Goal: Task Accomplishment & Management: Complete application form

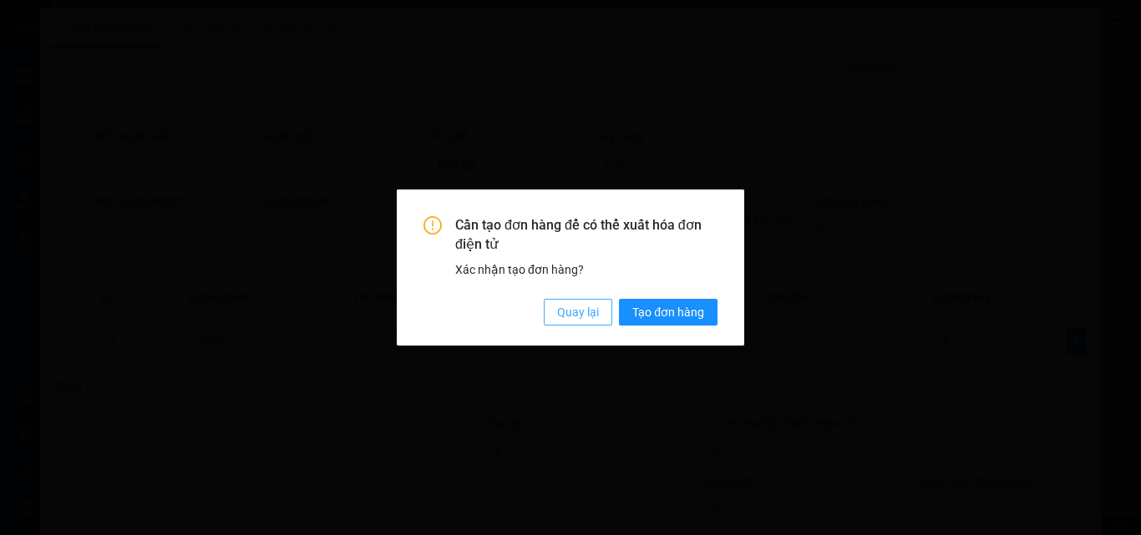
click at [582, 309] on span "Quay lại" at bounding box center [578, 312] width 42 height 18
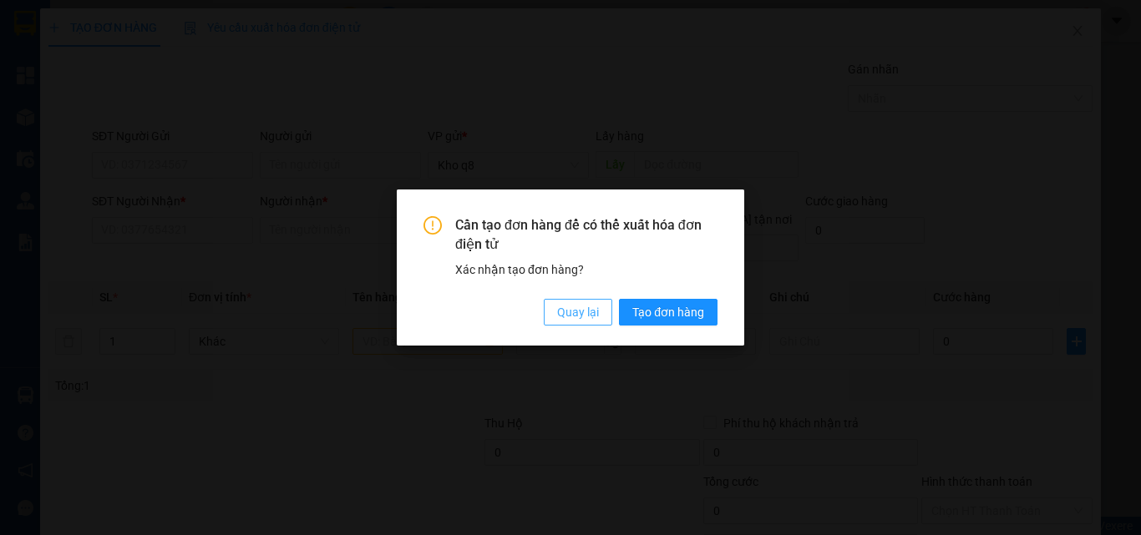
click at [582, 309] on span "Quay lại" at bounding box center [578, 312] width 42 height 18
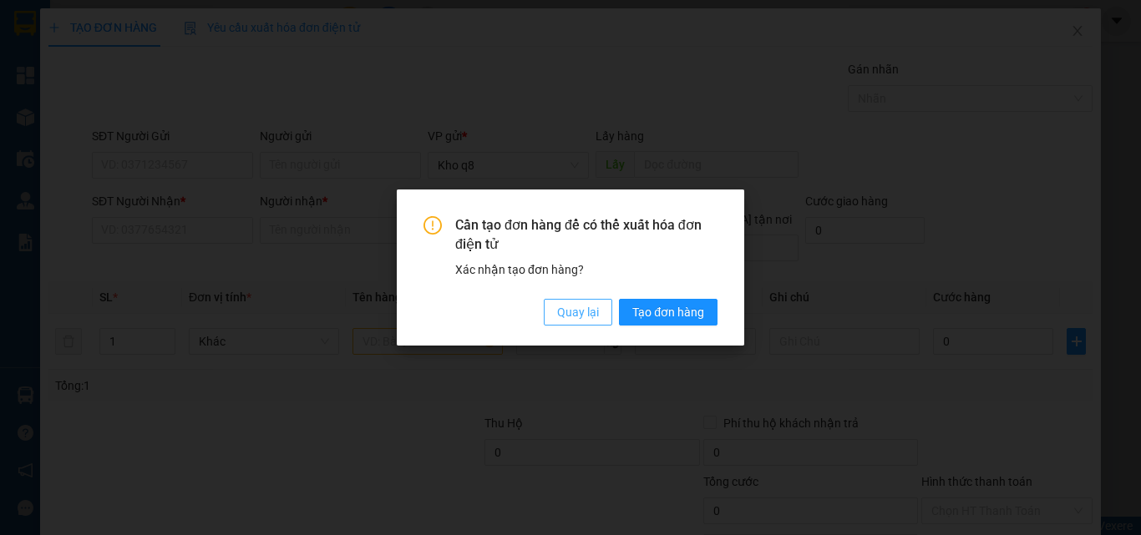
click at [582, 309] on span "Quay lại" at bounding box center [578, 312] width 42 height 18
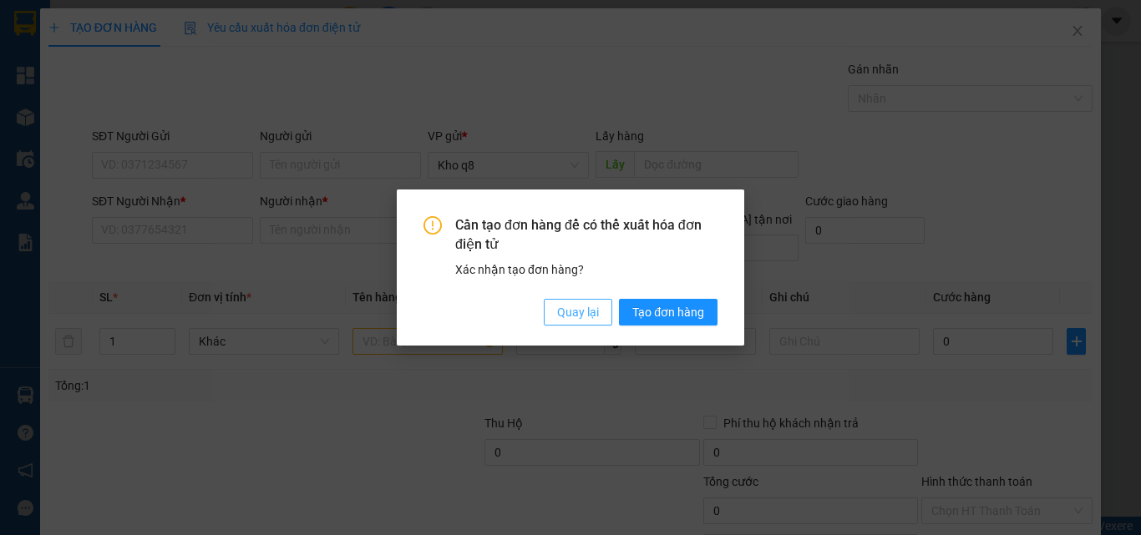
click at [582, 309] on span "Quay lại" at bounding box center [578, 312] width 42 height 18
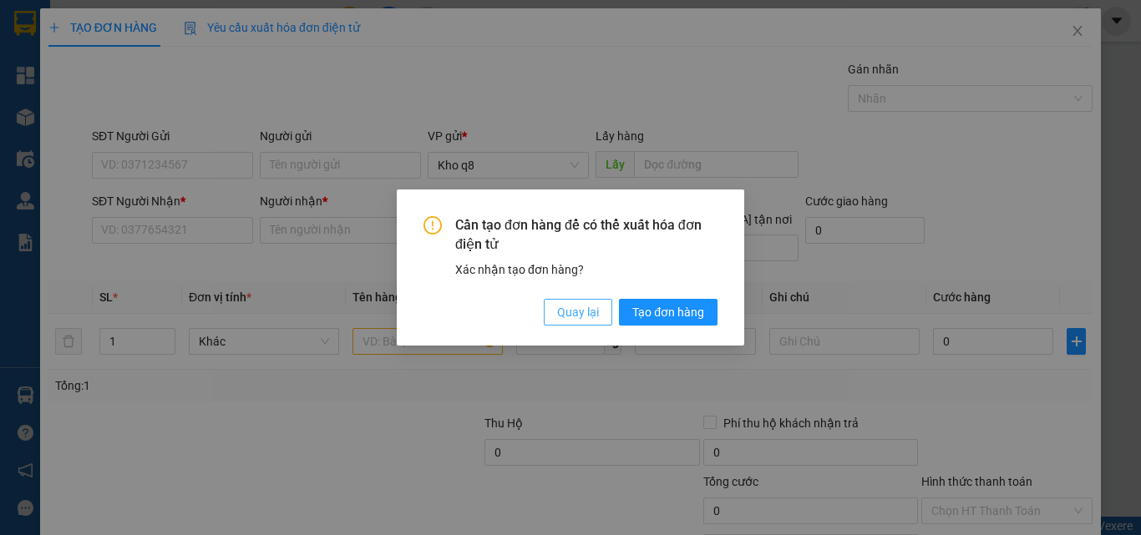
click at [582, 309] on span "Quay lại" at bounding box center [578, 312] width 42 height 18
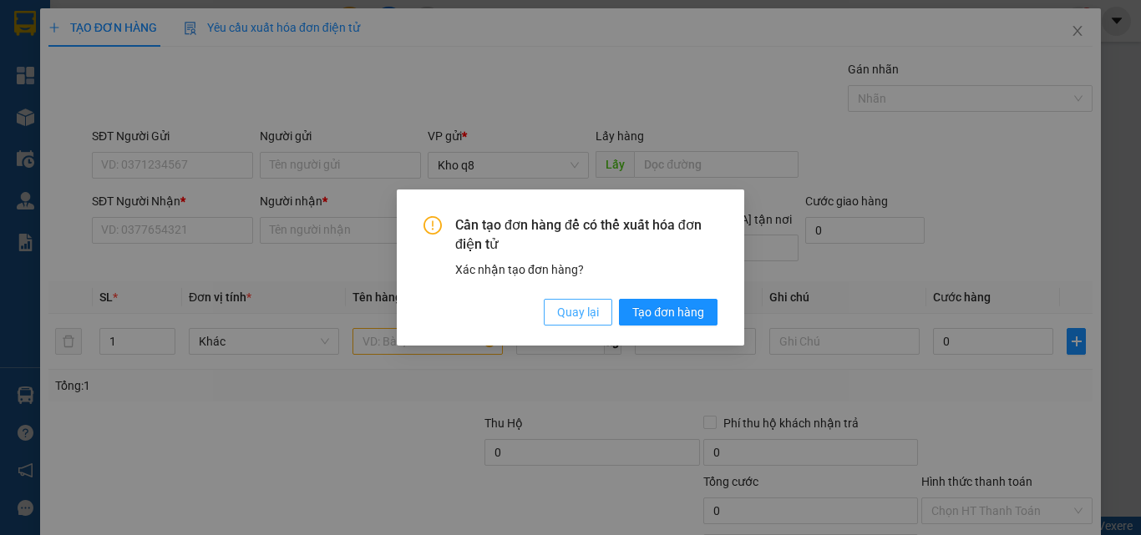
click at [582, 309] on span "Quay lại" at bounding box center [578, 312] width 42 height 18
drag, startPoint x: 0, startPoint y: 0, endPoint x: 594, endPoint y: 328, distance: 678.5
click at [594, 328] on div "Cần tạo đơn hàng để có thể xuất hóa đơn điện tử Xác nhận tạo đơn hàng? Quay lại…" at bounding box center [570, 268] width 347 height 156
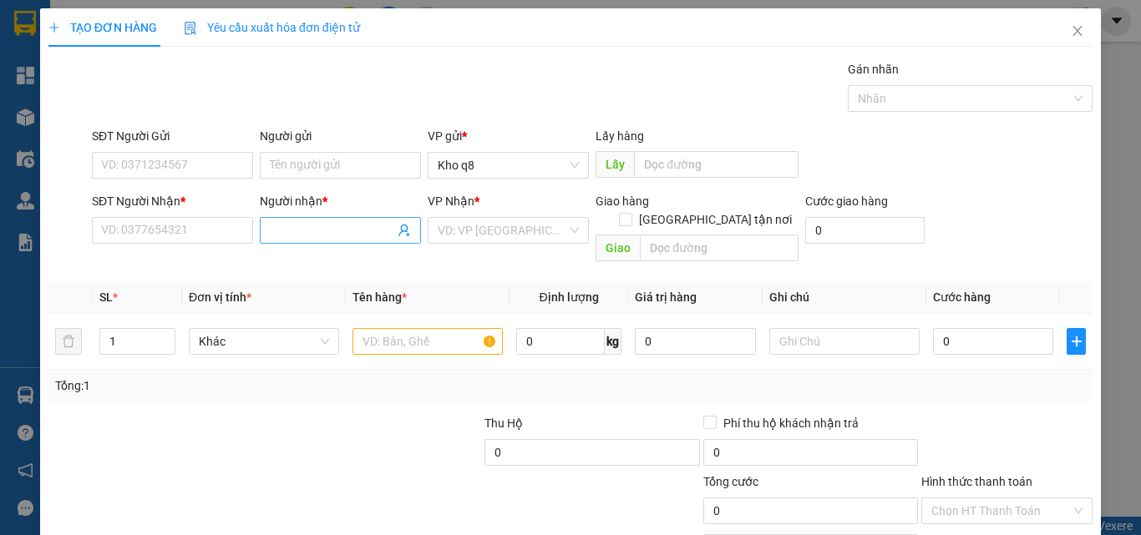
click at [330, 227] on input "Người nhận *" at bounding box center [332, 230] width 124 height 18
paste input "ú"
click at [331, 228] on input "thfú phú" at bounding box center [332, 230] width 124 height 18
click at [286, 235] on input "thfú phú" at bounding box center [332, 230] width 124 height 18
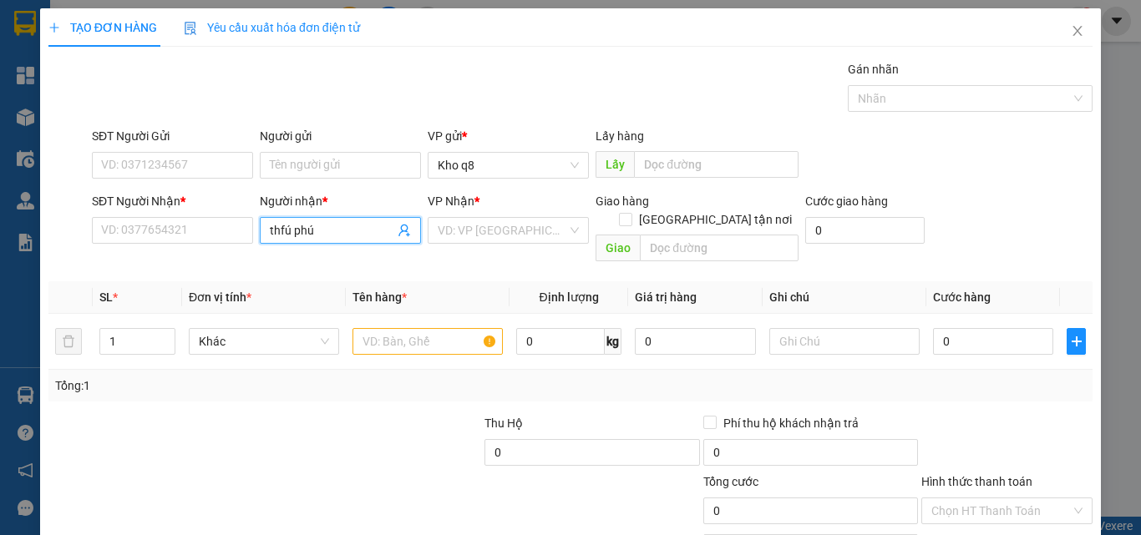
click at [286, 235] on input "thfú phú" at bounding box center [332, 230] width 124 height 18
click at [286, 234] on input "thfú phú" at bounding box center [332, 230] width 124 height 18
click at [286, 233] on input "thfú phú" at bounding box center [332, 230] width 124 height 18
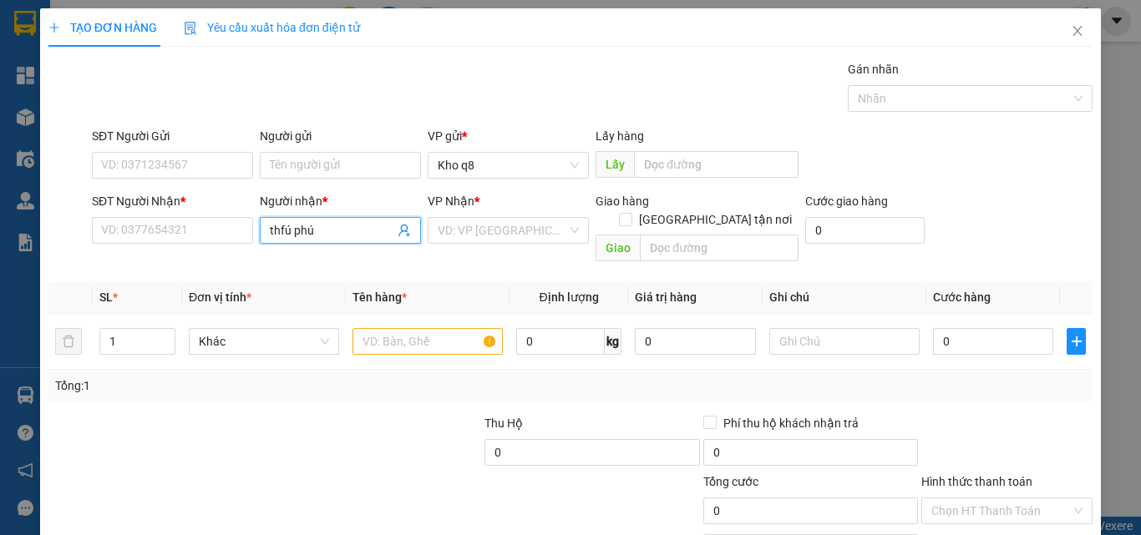
click at [286, 230] on input "thfú phú" at bounding box center [332, 230] width 124 height 18
click at [286, 227] on input "thfú phú" at bounding box center [332, 230] width 124 height 18
click at [286, 226] on input "thfú phú" at bounding box center [332, 230] width 124 height 18
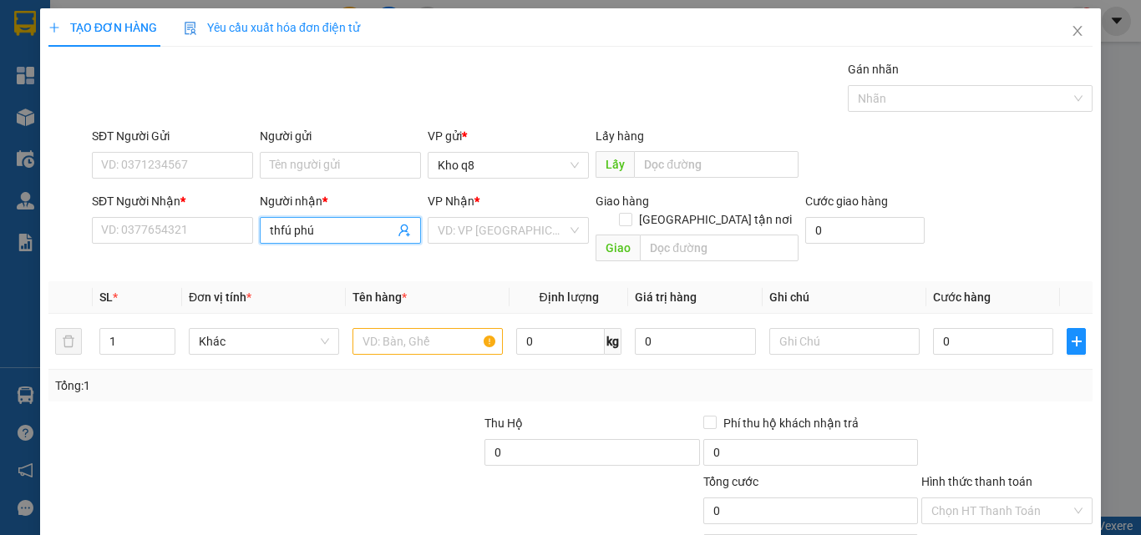
click at [286, 225] on input "thfú phú" at bounding box center [332, 230] width 124 height 18
click at [286, 224] on input "thfú phú" at bounding box center [332, 230] width 124 height 18
click at [285, 223] on input "thfú phú" at bounding box center [332, 230] width 124 height 18
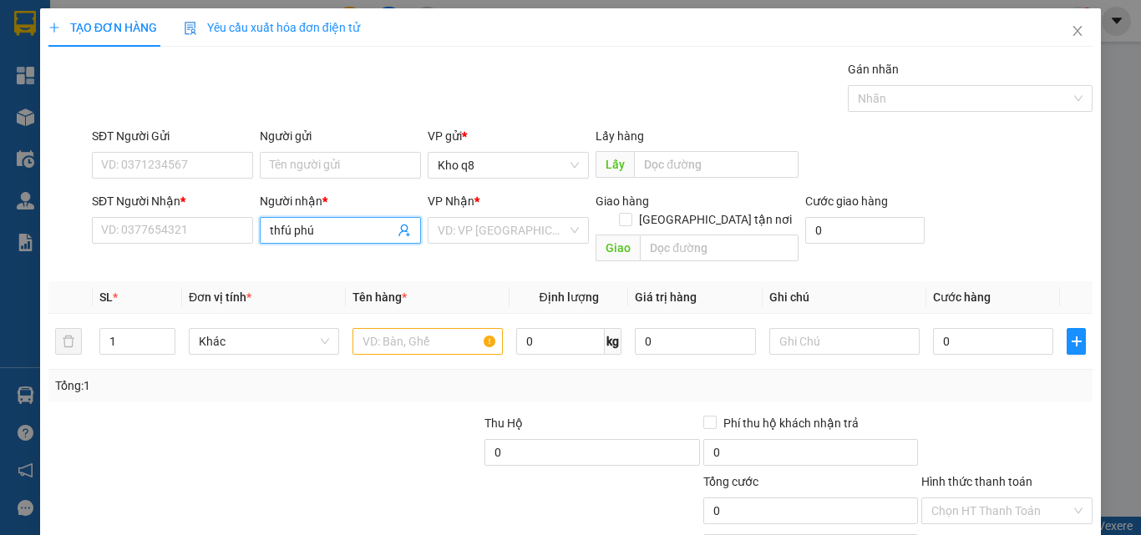
click at [285, 222] on input "thfú phú" at bounding box center [332, 230] width 124 height 18
click at [284, 220] on span "thfú phú" at bounding box center [340, 230] width 161 height 27
click at [284, 217] on span "thfú phú" at bounding box center [340, 230] width 161 height 27
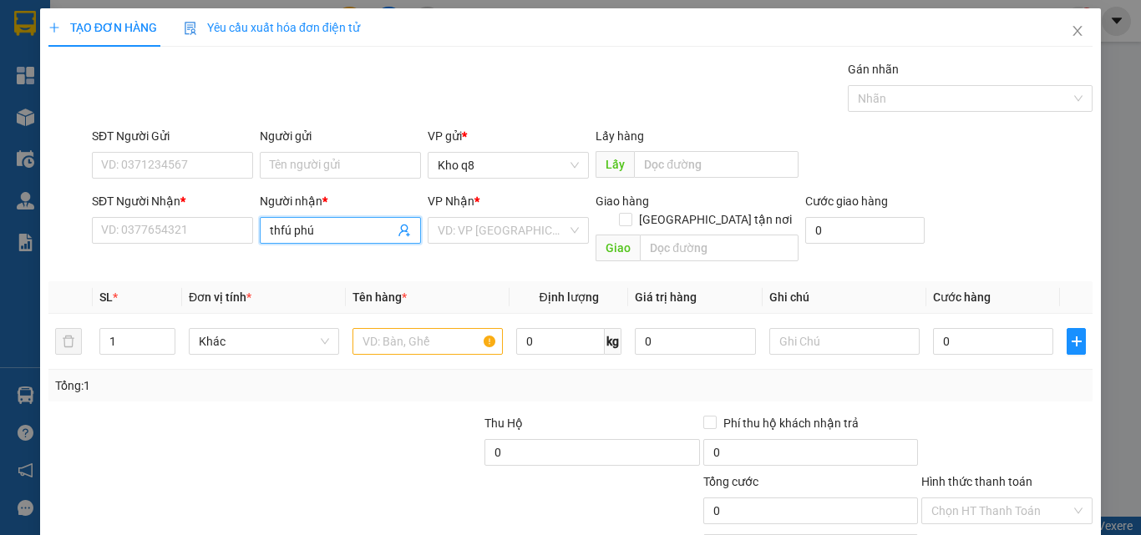
click at [282, 216] on div "Người nhận *" at bounding box center [340, 204] width 161 height 25
click at [280, 216] on div "Người nhận *" at bounding box center [340, 204] width 161 height 25
click at [279, 216] on div "Người nhận *" at bounding box center [340, 204] width 161 height 25
click at [278, 216] on div "Người nhận *" at bounding box center [340, 204] width 161 height 25
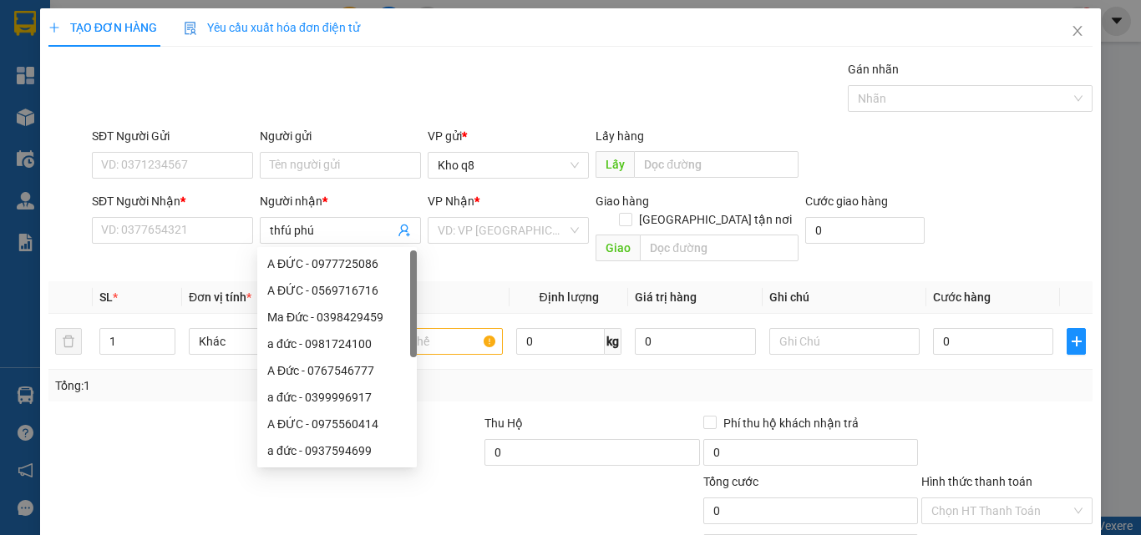
click at [278, 216] on div "Người nhận *" at bounding box center [340, 204] width 161 height 25
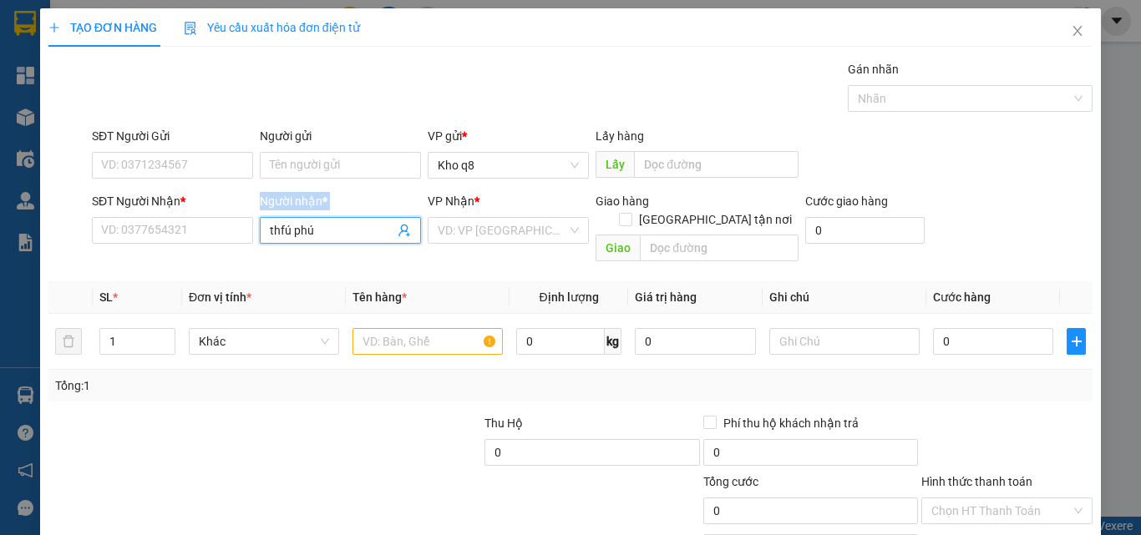
click at [286, 232] on input "thfú phú" at bounding box center [332, 230] width 124 height 18
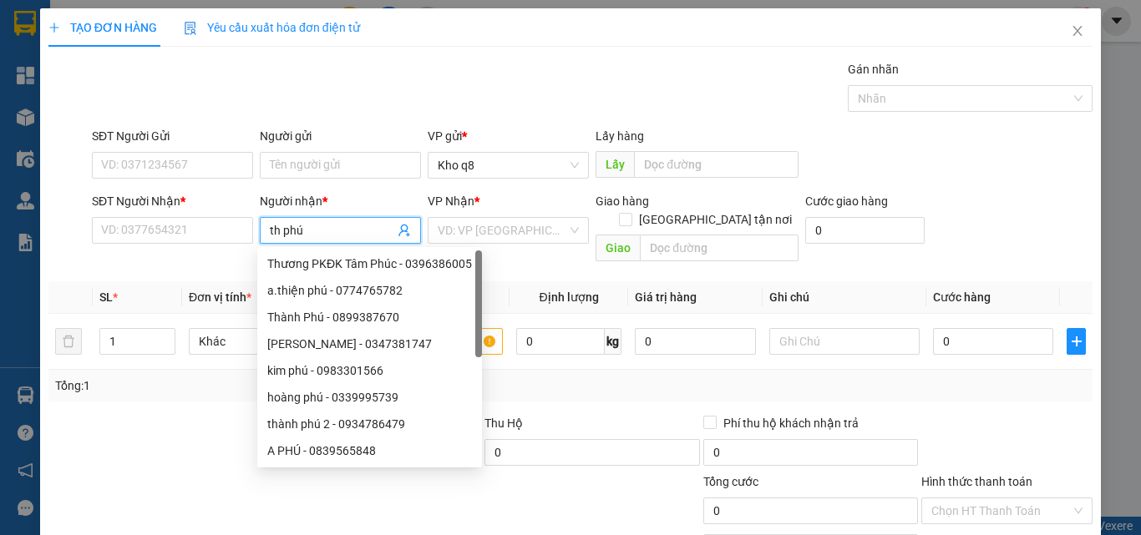
paste input "ành"
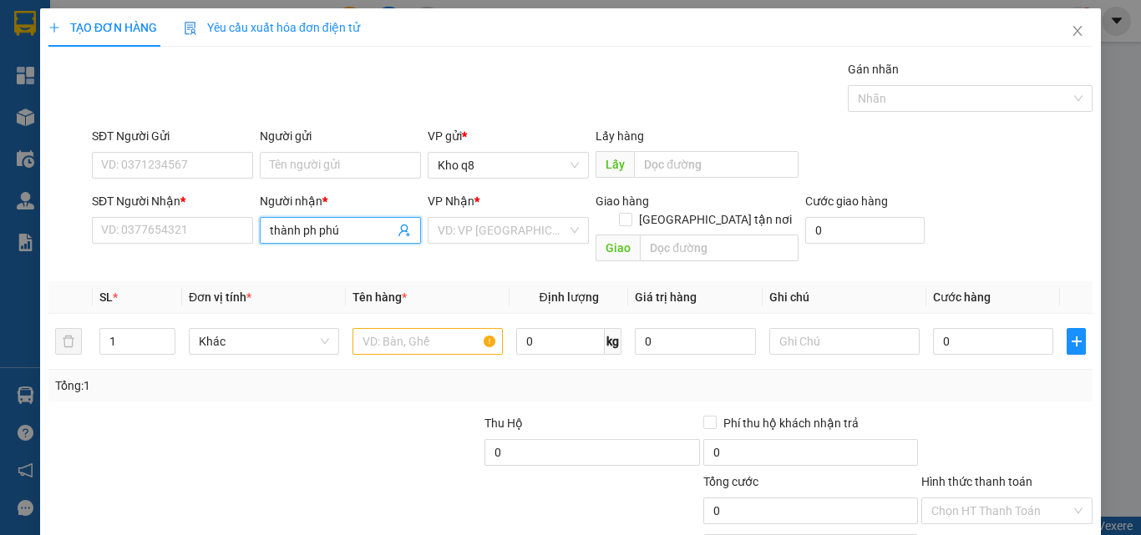
paste input "ú"
type input "thành phú"
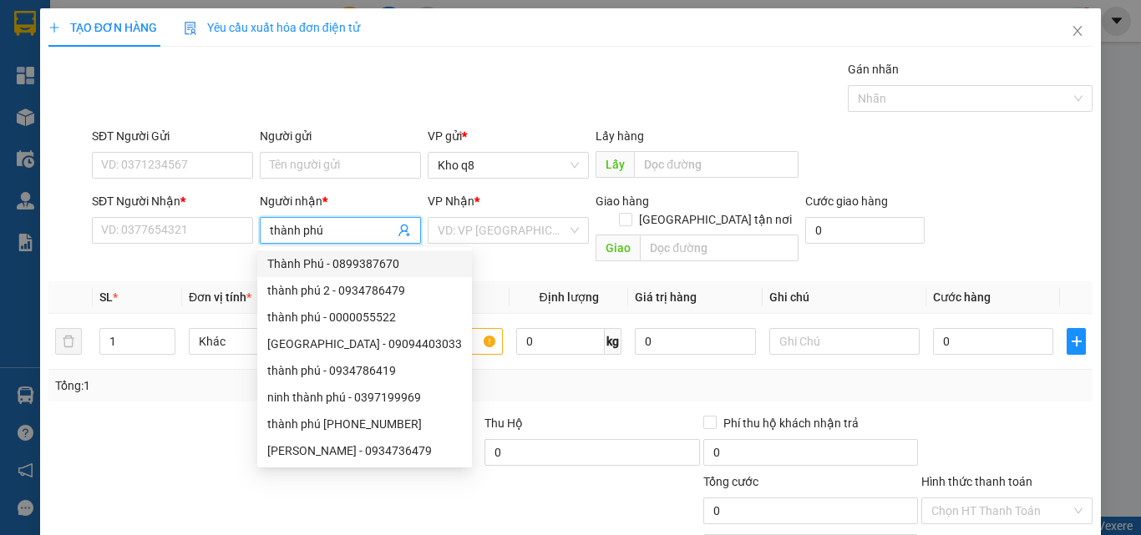
click at [379, 262] on div "Thành Phú - 0899387670" at bounding box center [364, 264] width 195 height 18
type input "0899387670"
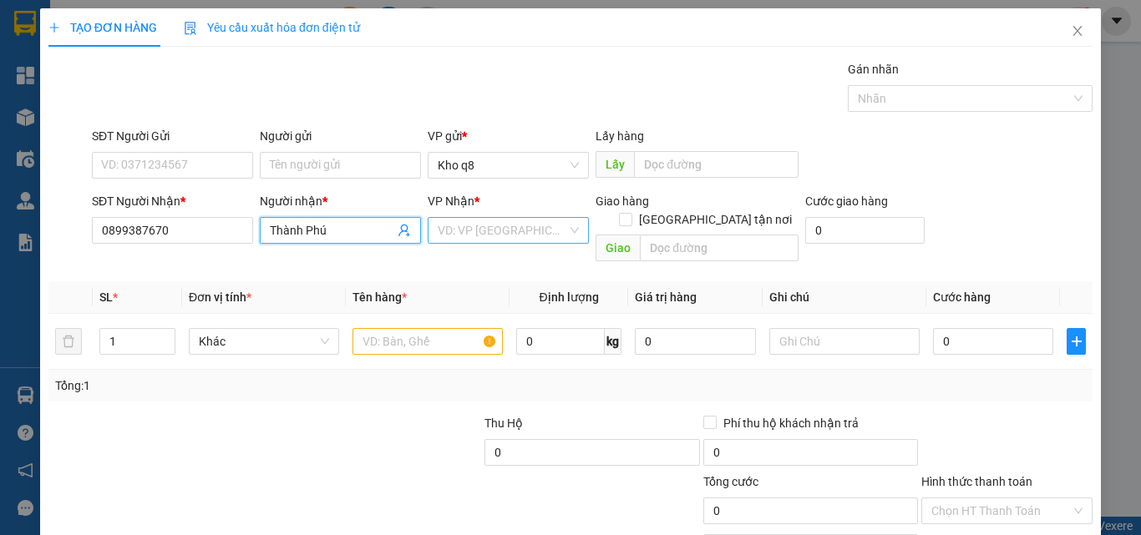
type input "Thành Phú"
click at [479, 227] on input "search" at bounding box center [502, 230] width 129 height 25
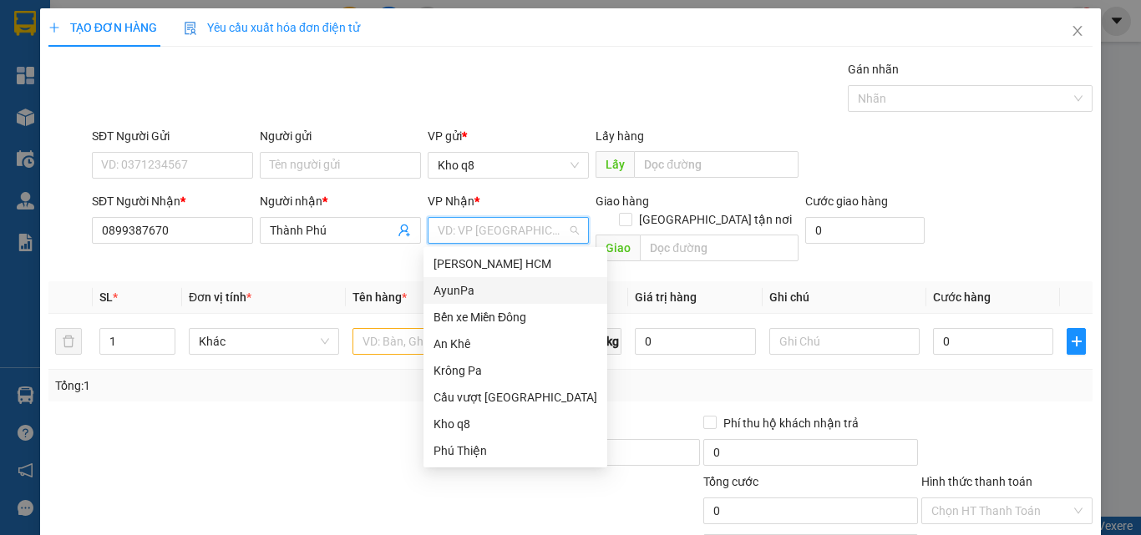
click at [438, 286] on div "AyunPa" at bounding box center [515, 290] width 164 height 18
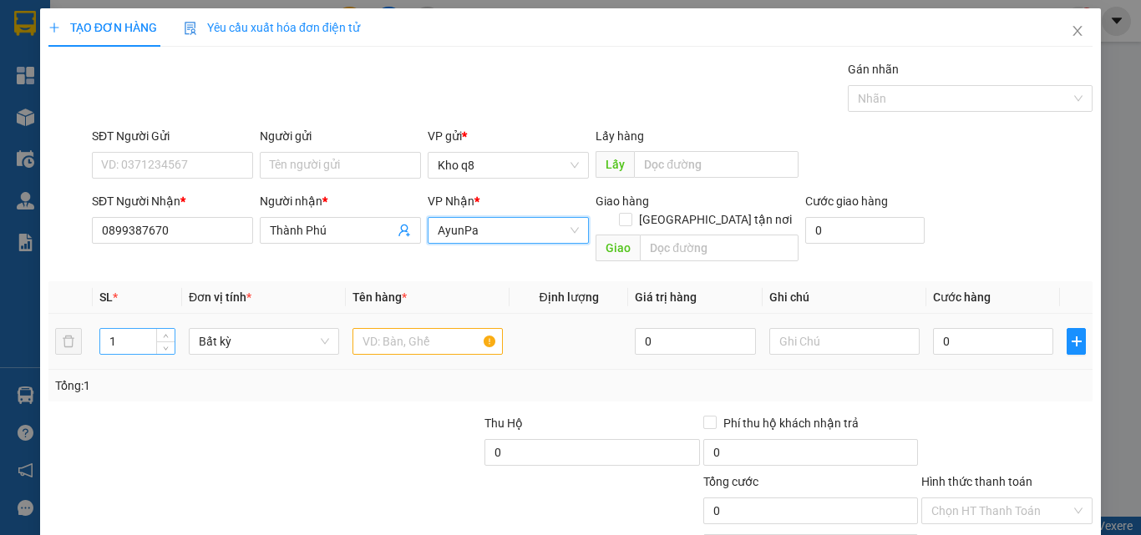
click at [129, 329] on input "1" at bounding box center [137, 341] width 74 height 25
type input "30"
click at [382, 328] on input "text" at bounding box center [427, 341] width 150 height 27
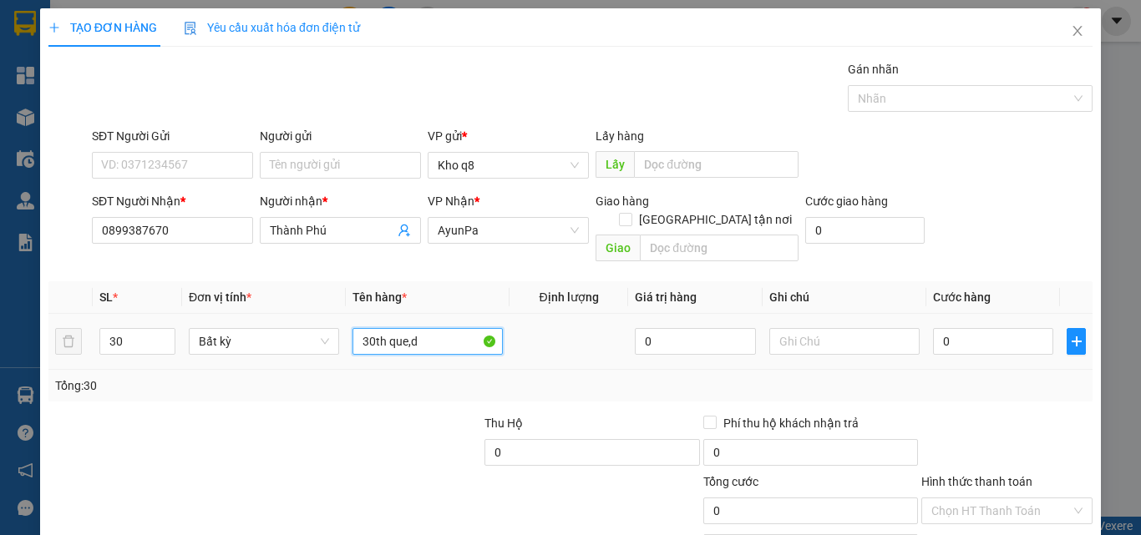
paste input "â"
paste input "àn"
type input "30th que,dây hàn"
click at [953, 328] on input "0" at bounding box center [993, 341] width 120 height 27
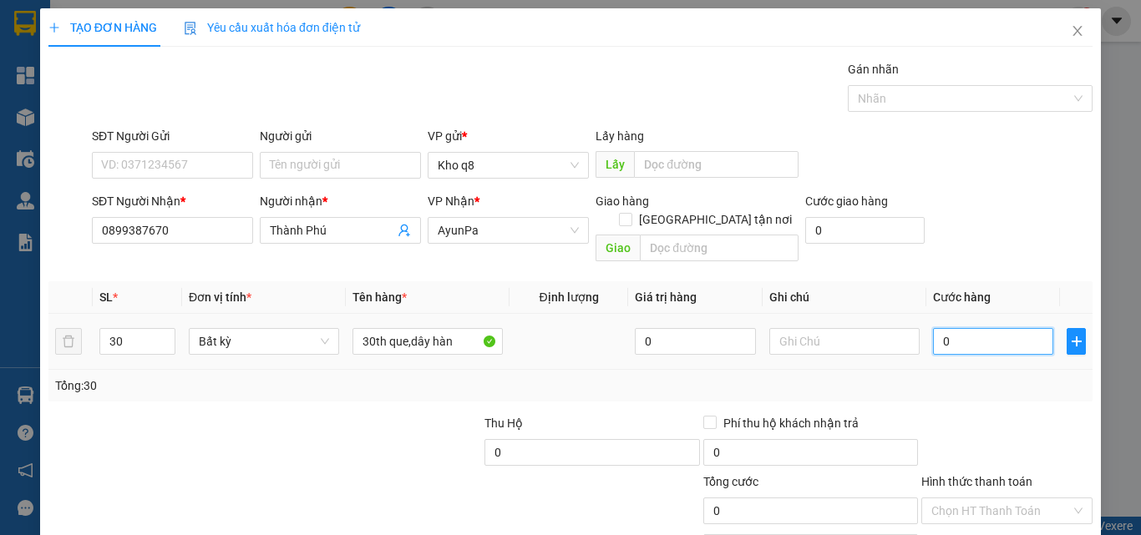
type input "7"
type input "75"
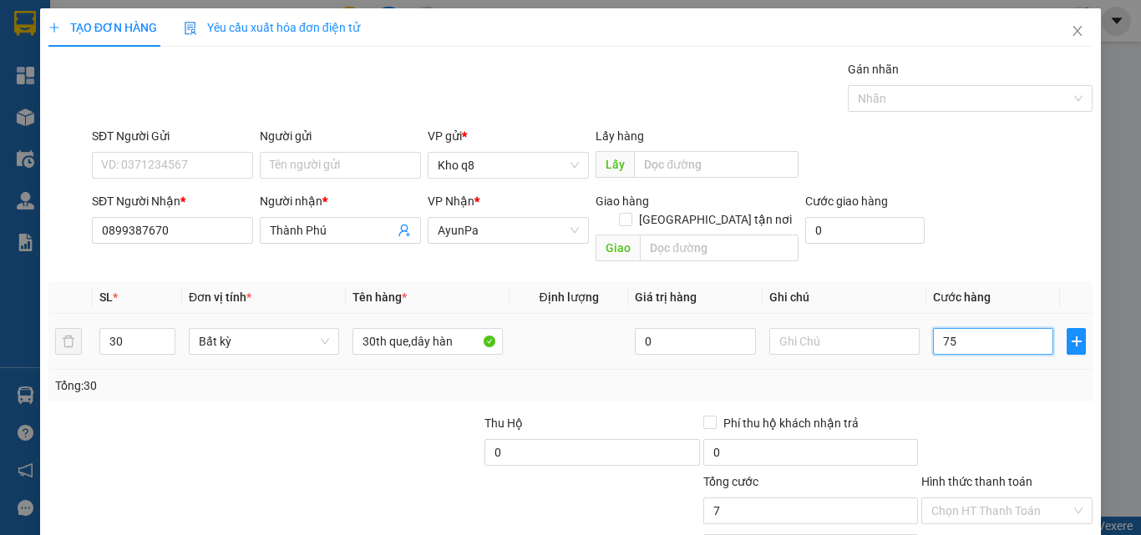
type input "75"
type input "750"
type input "750.000"
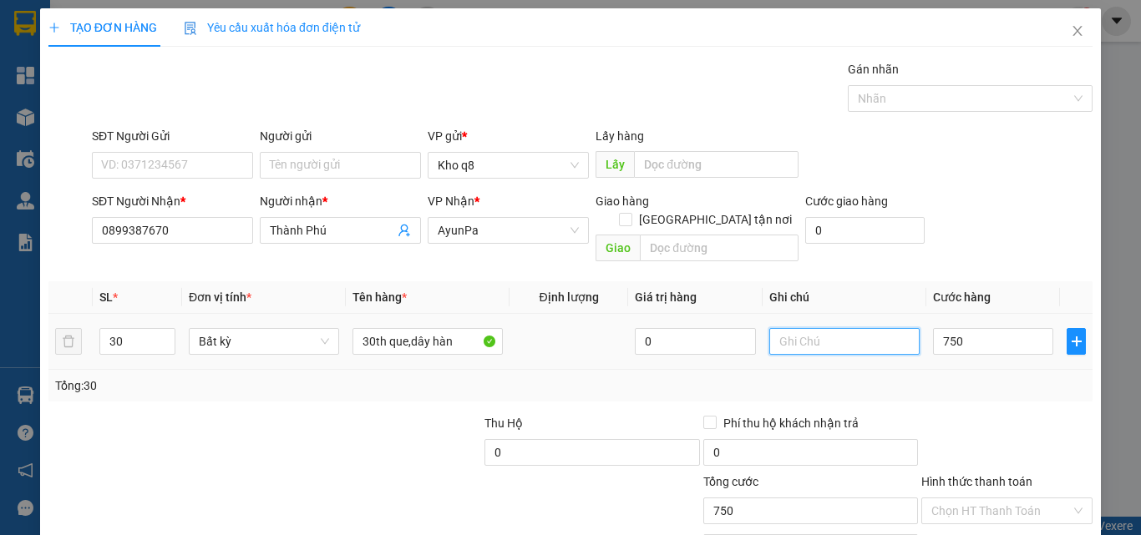
type input "750.000"
click at [788, 328] on input "text" at bounding box center [844, 341] width 150 height 27
type input "450kg"
click at [992, 328] on input "750.000" at bounding box center [993, 341] width 120 height 27
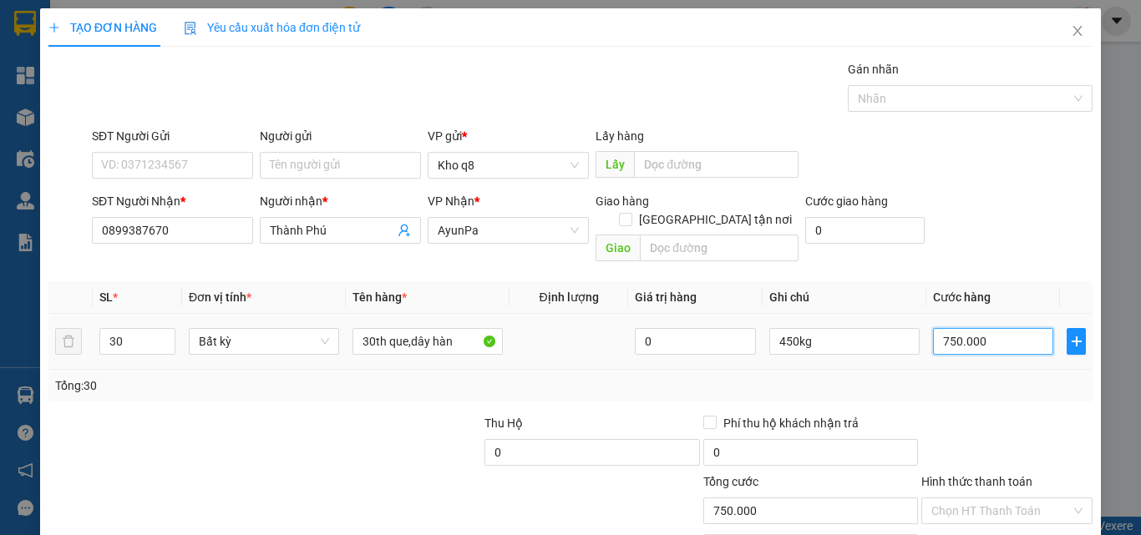
type input "6"
type input "67"
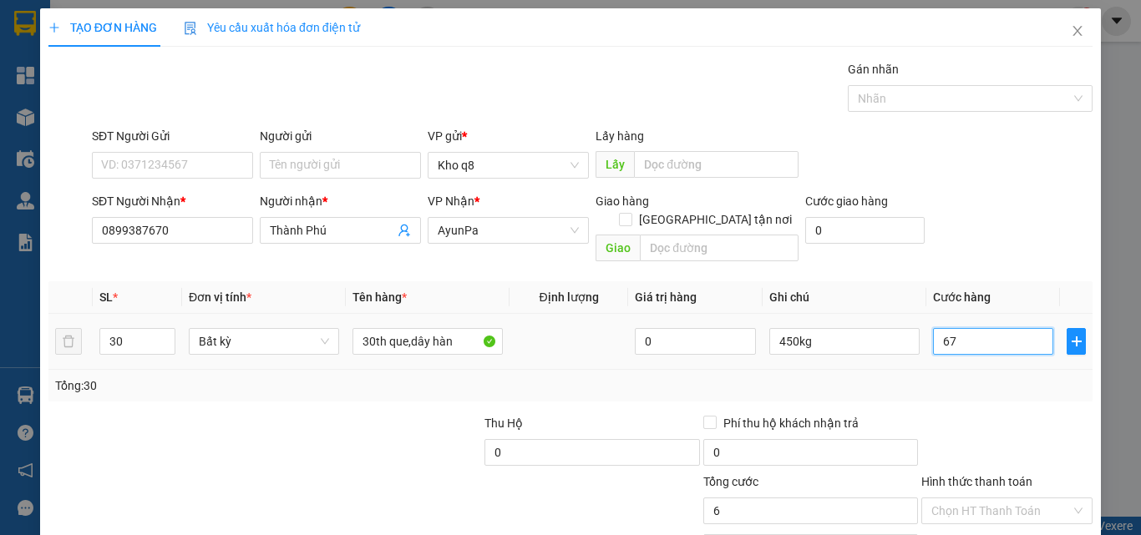
type input "67"
type input "675"
type input "675.000"
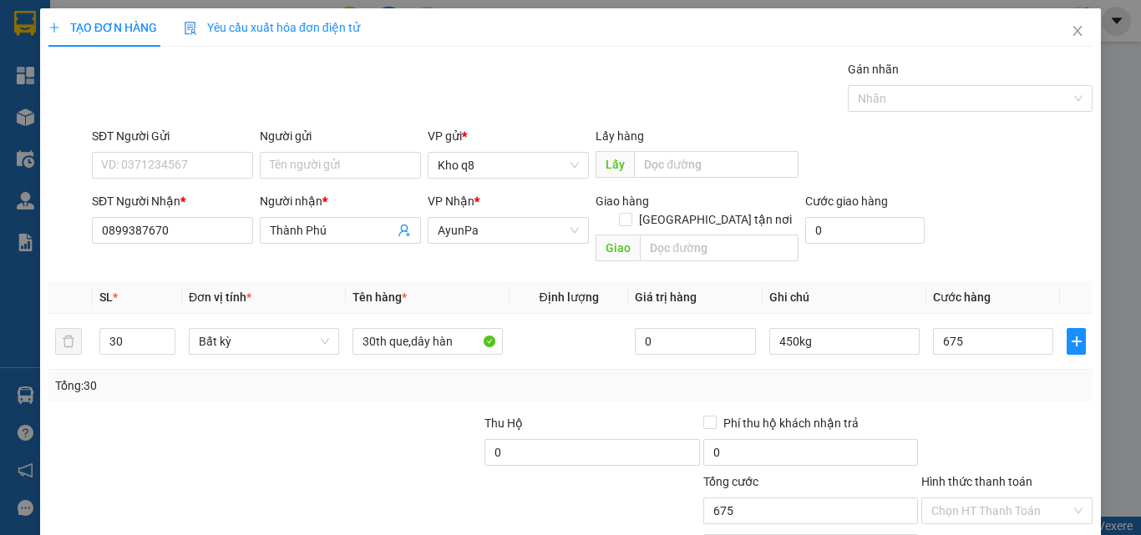
type input "675.000"
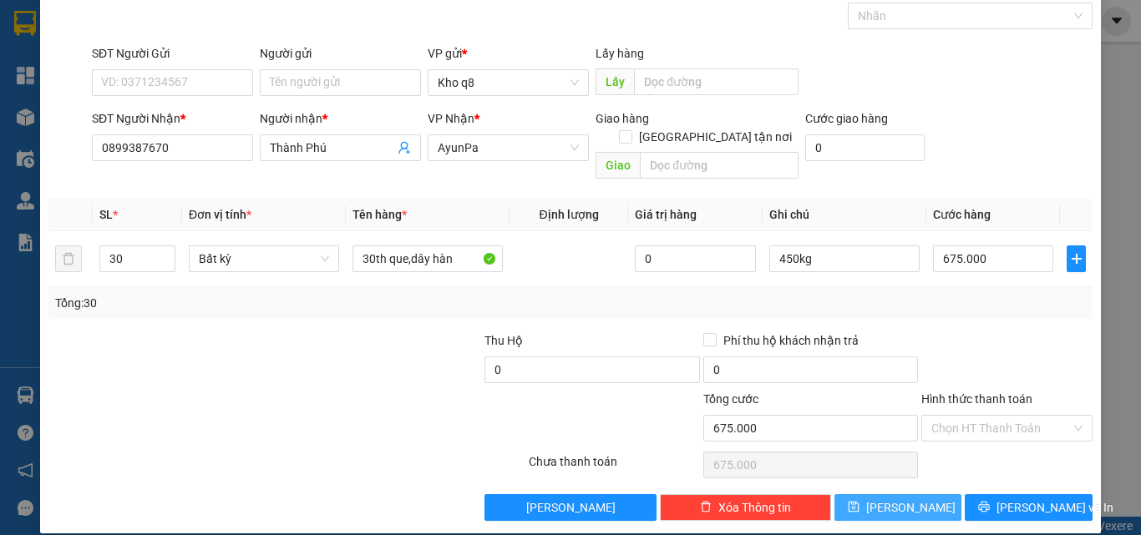
click at [912, 494] on button "[PERSON_NAME]" at bounding box center [898, 507] width 128 height 27
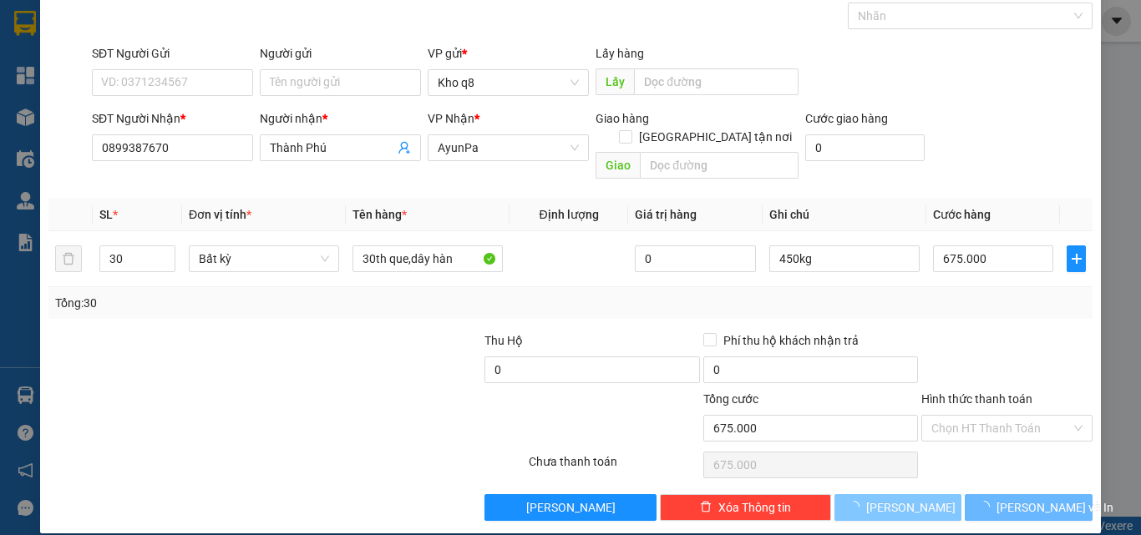
type input "1"
type input "0"
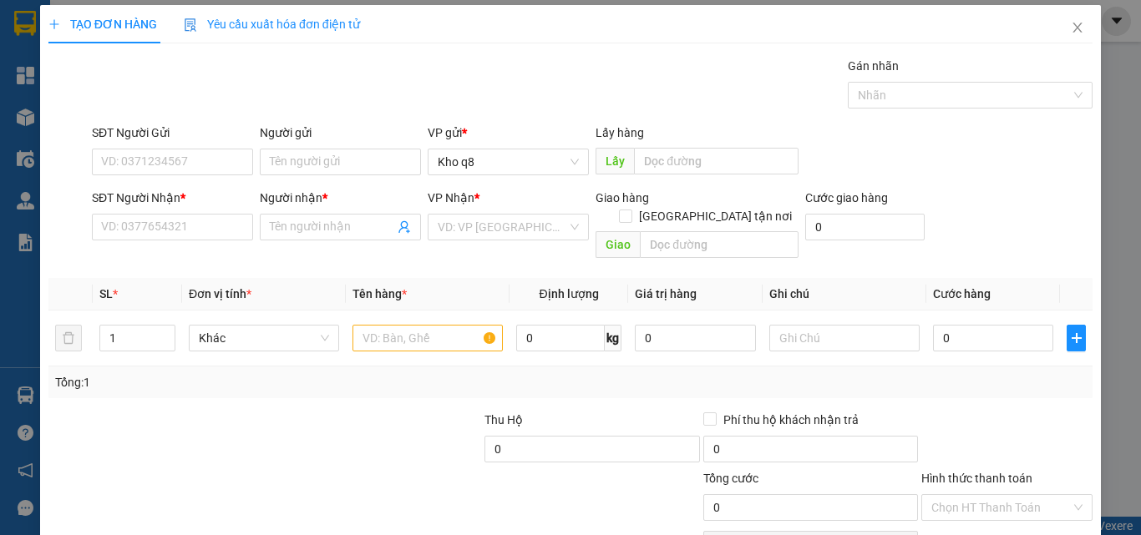
scroll to position [0, 0]
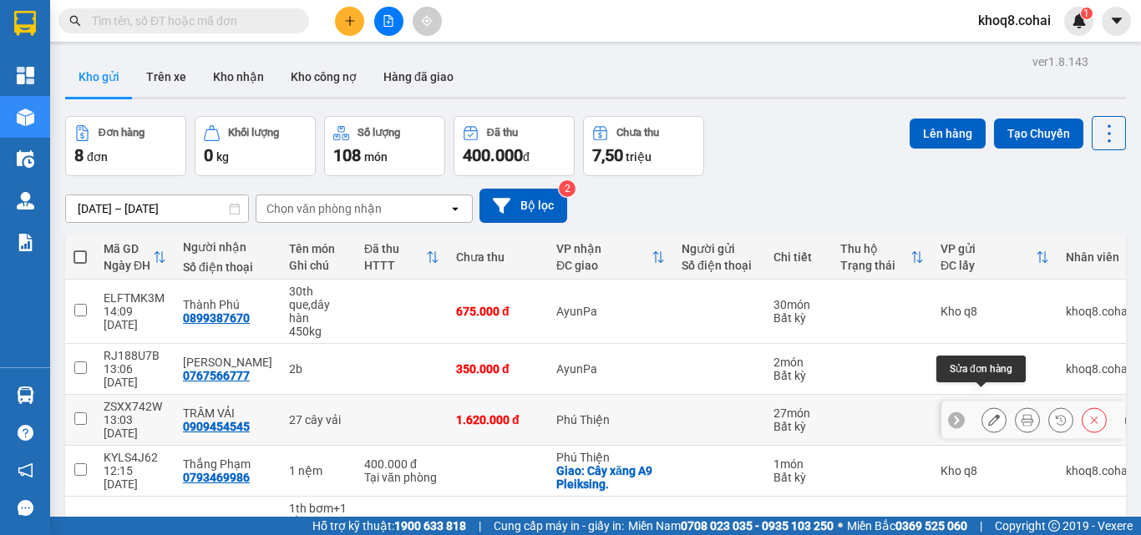
click at [988, 414] on icon at bounding box center [994, 420] width 12 height 12
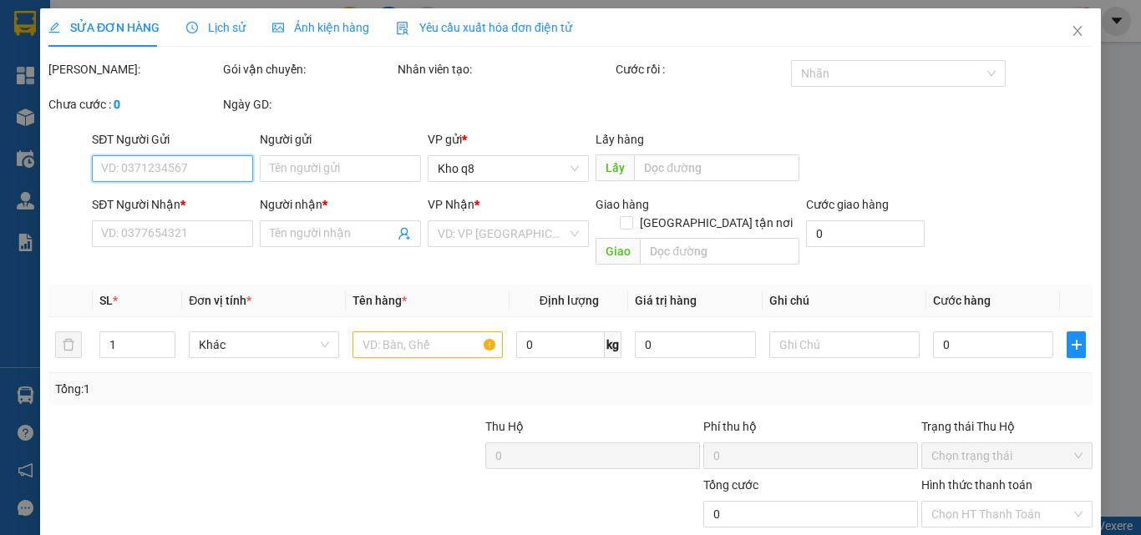
type input "0909454545"
type input "TRÂM VẢI"
type input "1.620.000"
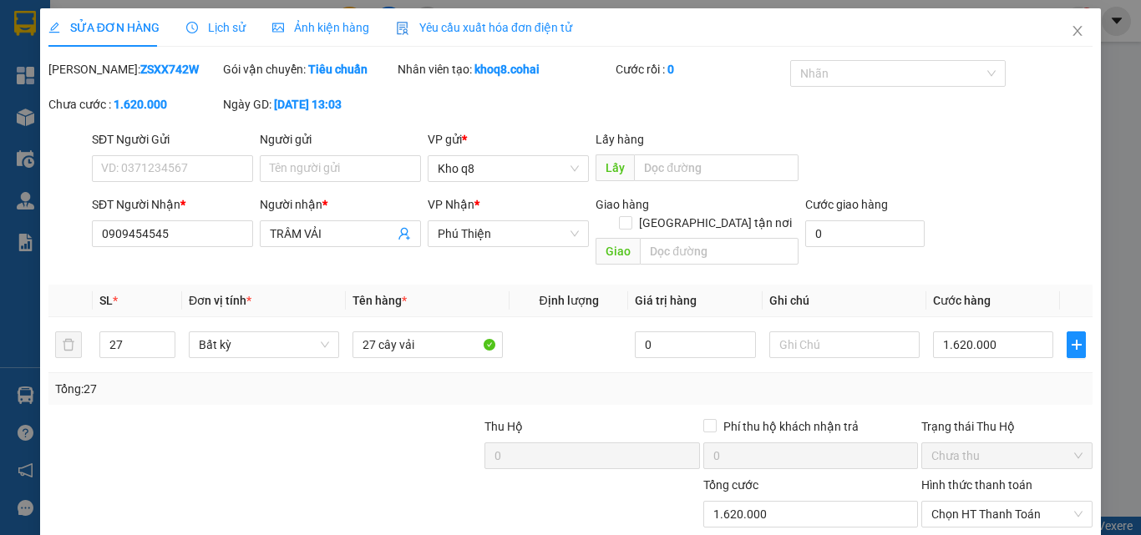
scroll to position [86, 0]
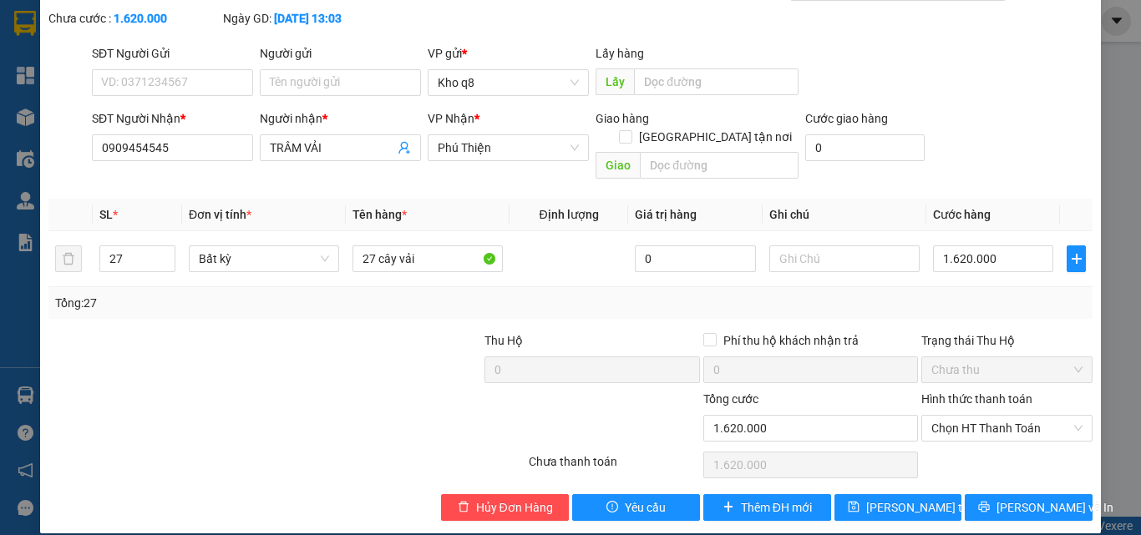
click at [1123, 526] on div "SỬA ĐƠN HÀNG Lịch sử Ảnh kiện hàng Yêu cầu xuất hóa đơn điện tử Total Paid Fee …" at bounding box center [570, 267] width 1141 height 535
click at [754, 499] on span "Thêm ĐH mới" at bounding box center [776, 508] width 71 height 18
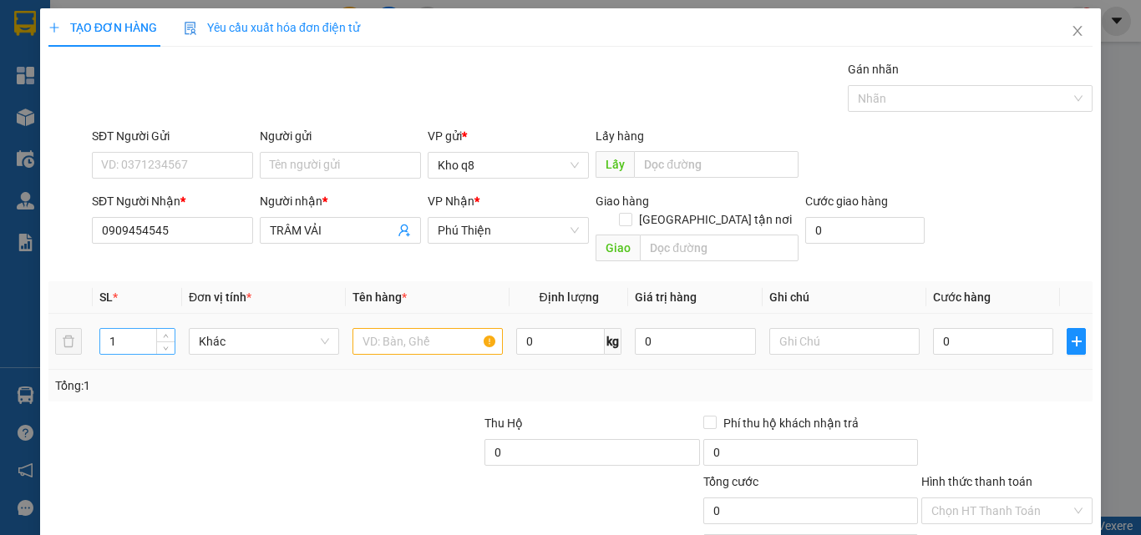
click at [123, 329] on input "1" at bounding box center [137, 341] width 74 height 25
type input "25"
click at [377, 328] on input "text" at bounding box center [427, 341] width 150 height 27
paste input "â"
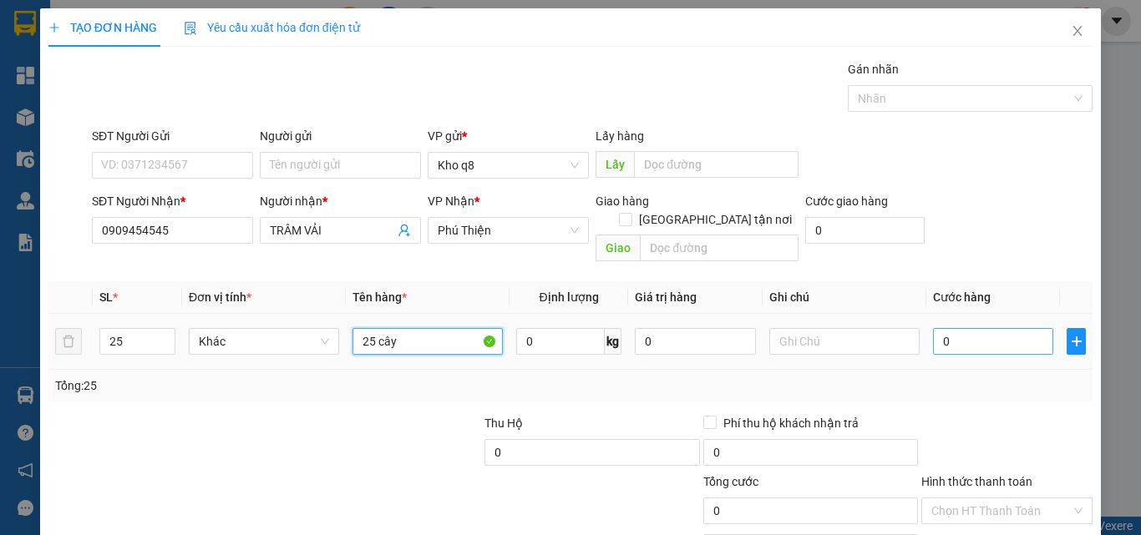
type input "25 cây"
click at [962, 329] on input "0" at bounding box center [993, 341] width 120 height 27
type input "1"
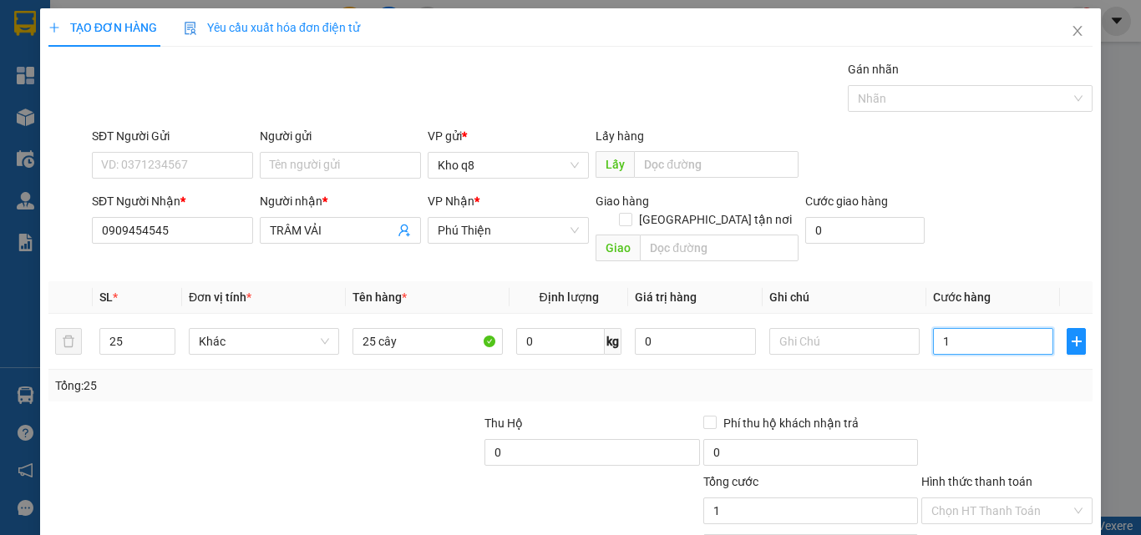
type input "15"
type input "150"
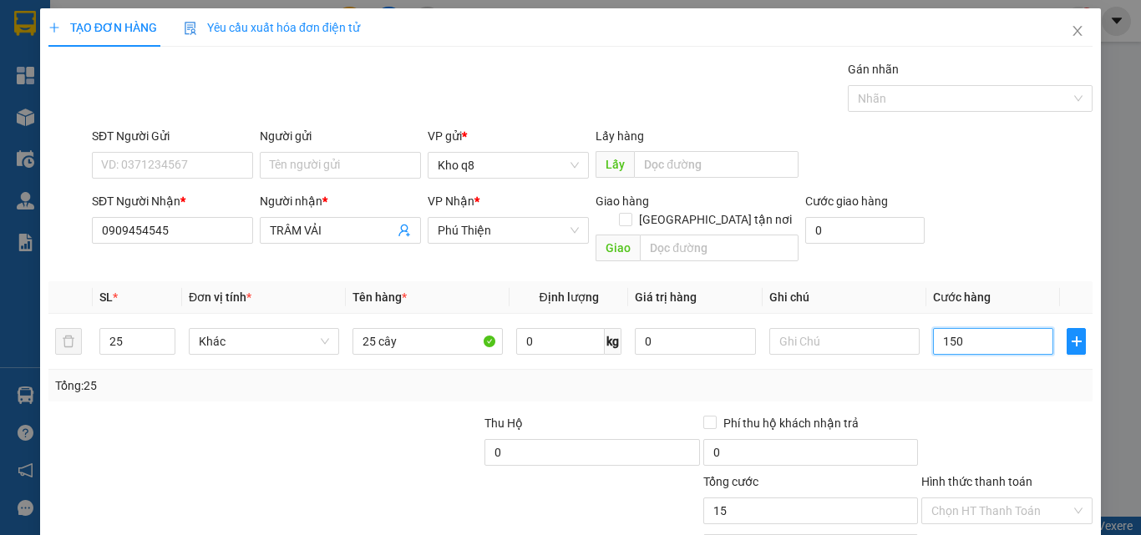
type input "150"
type input "1.500"
type input "1.500.000"
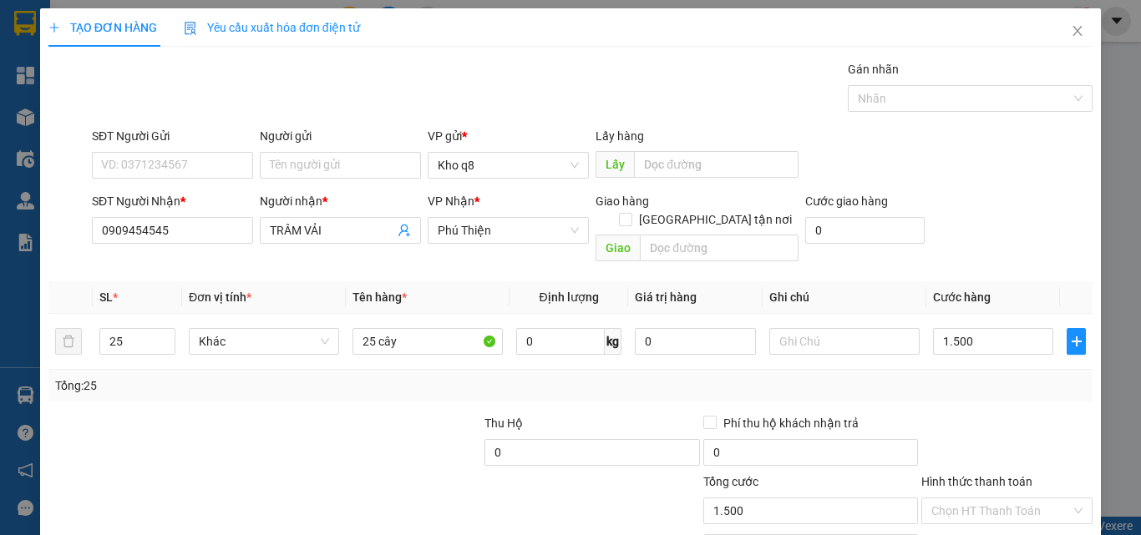
type input "1.500.000"
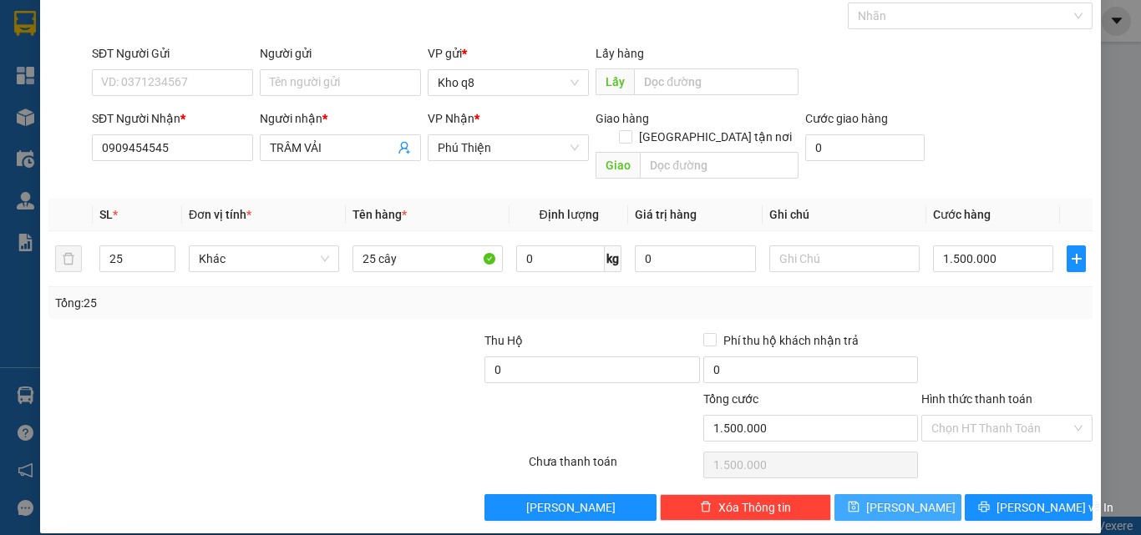
click at [859, 502] on icon "save" at bounding box center [853, 507] width 11 height 11
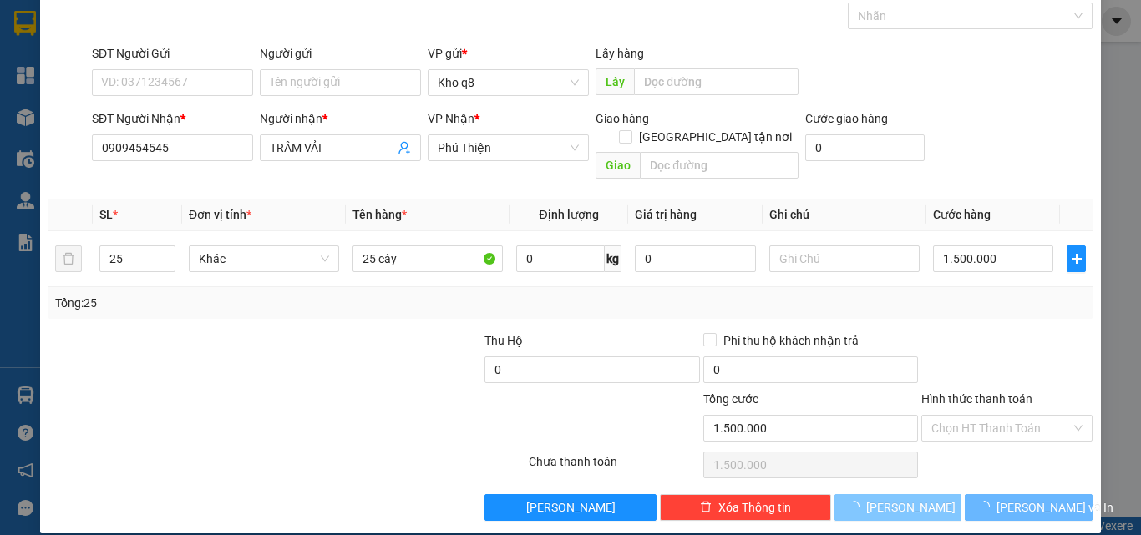
type input "1"
type input "0"
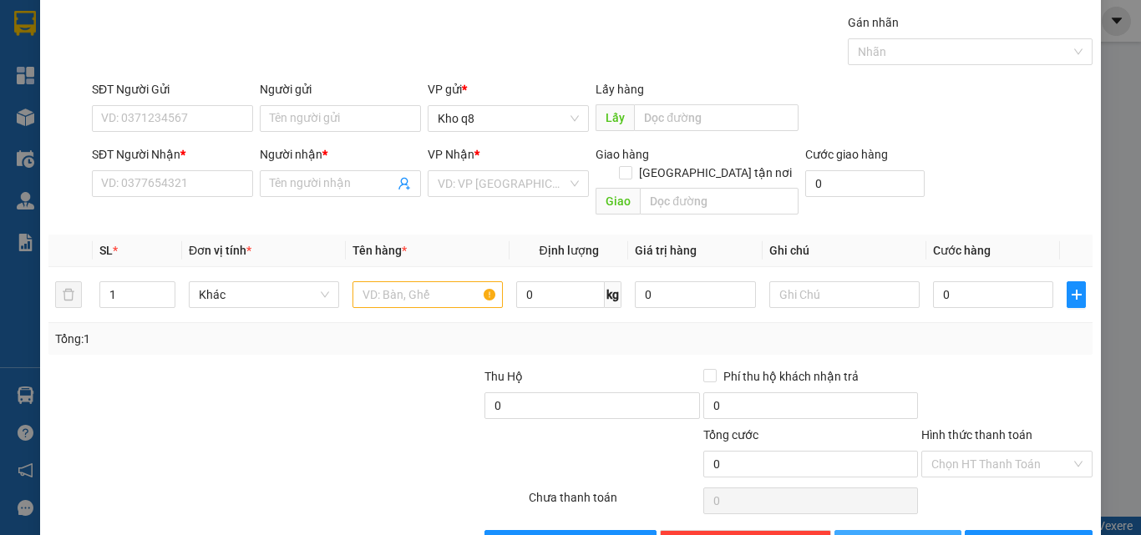
scroll to position [0, 0]
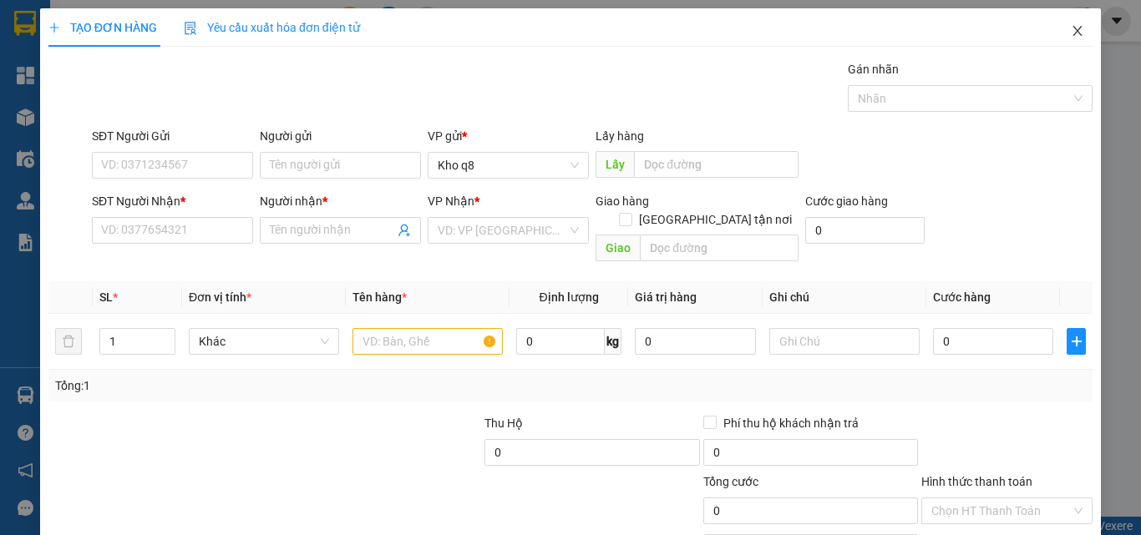
click at [1073, 31] on icon "close" at bounding box center [1077, 31] width 9 height 10
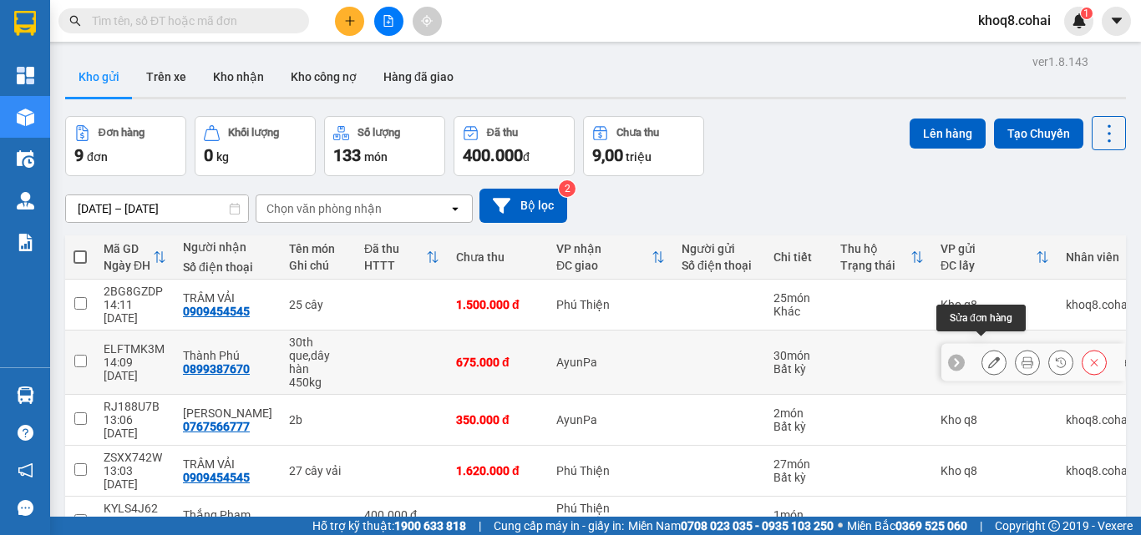
click at [988, 357] on icon at bounding box center [994, 363] width 12 height 12
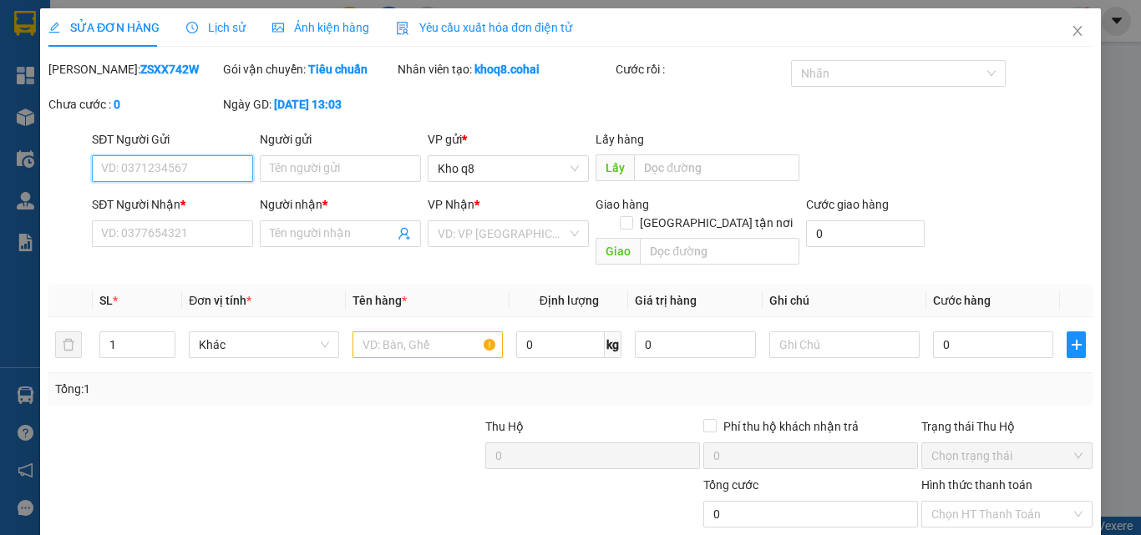
type input "0899387670"
type input "Thành Phú"
type input "675.000"
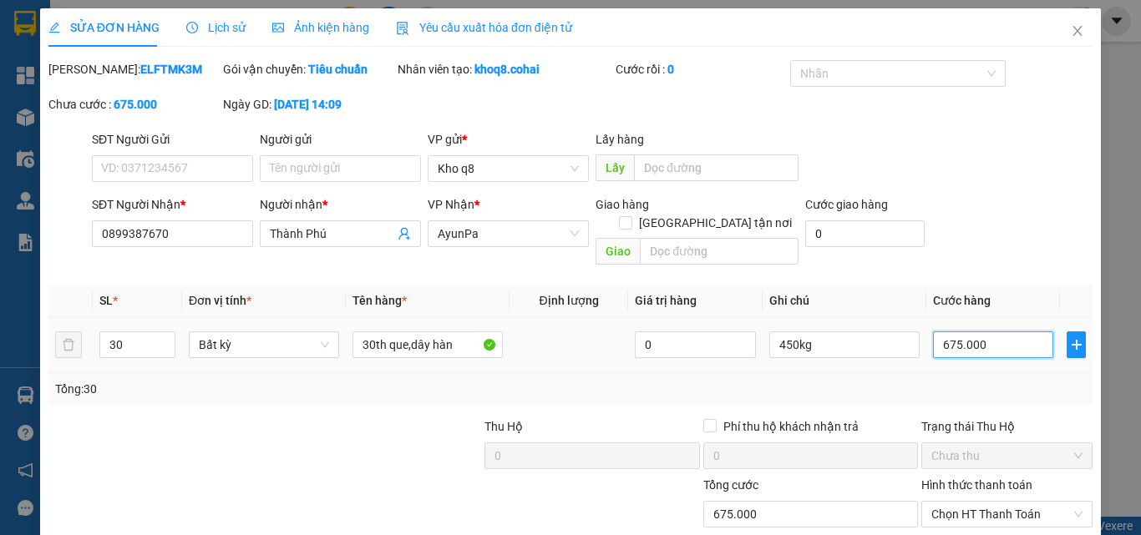
click at [980, 332] on input "675.000" at bounding box center [993, 345] width 120 height 27
type input "6"
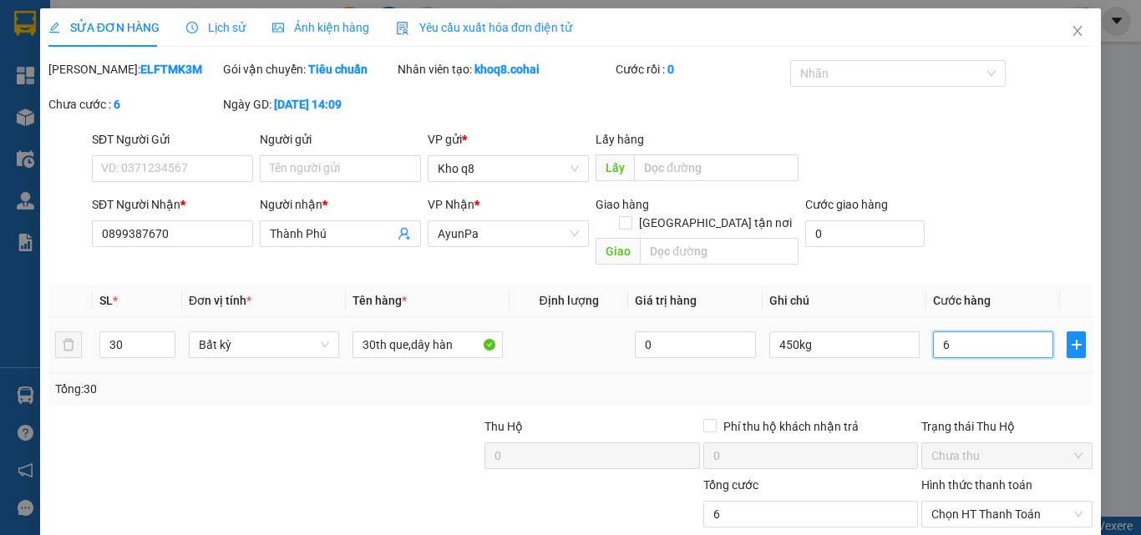
type input "60"
type input "600"
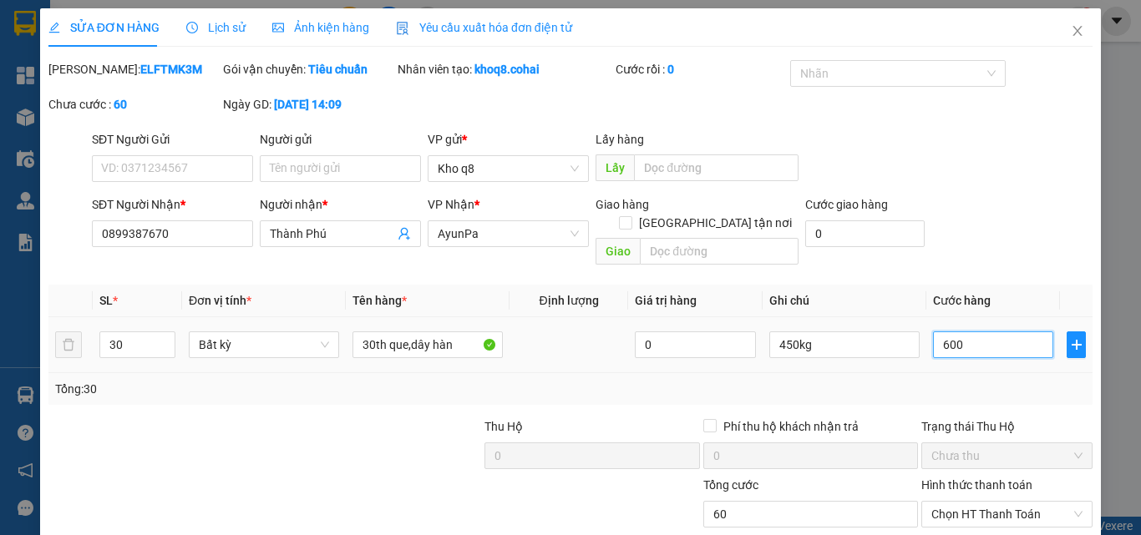
type input "600"
type input "600.000"
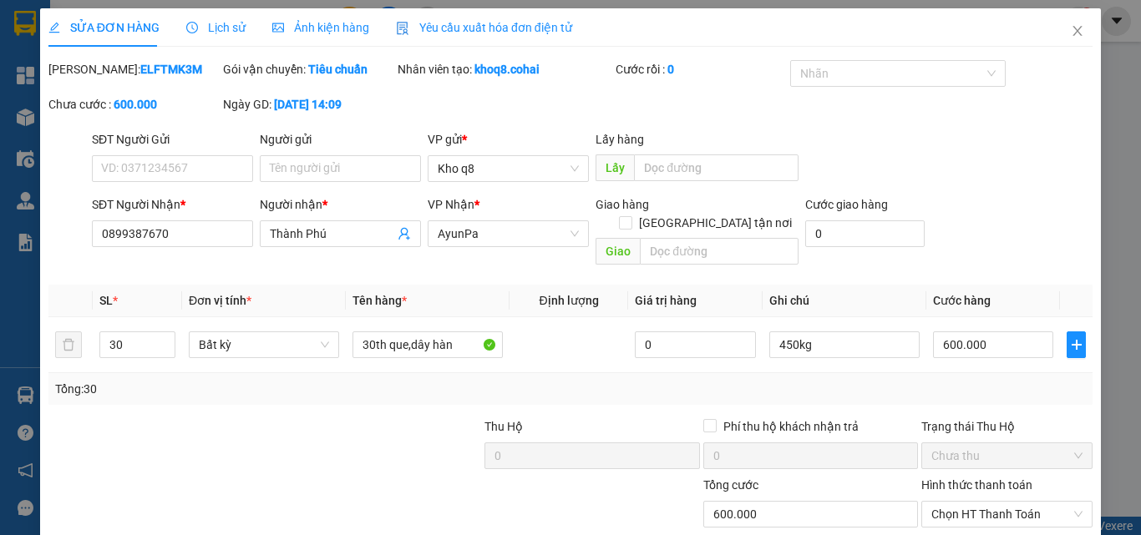
scroll to position [86, 0]
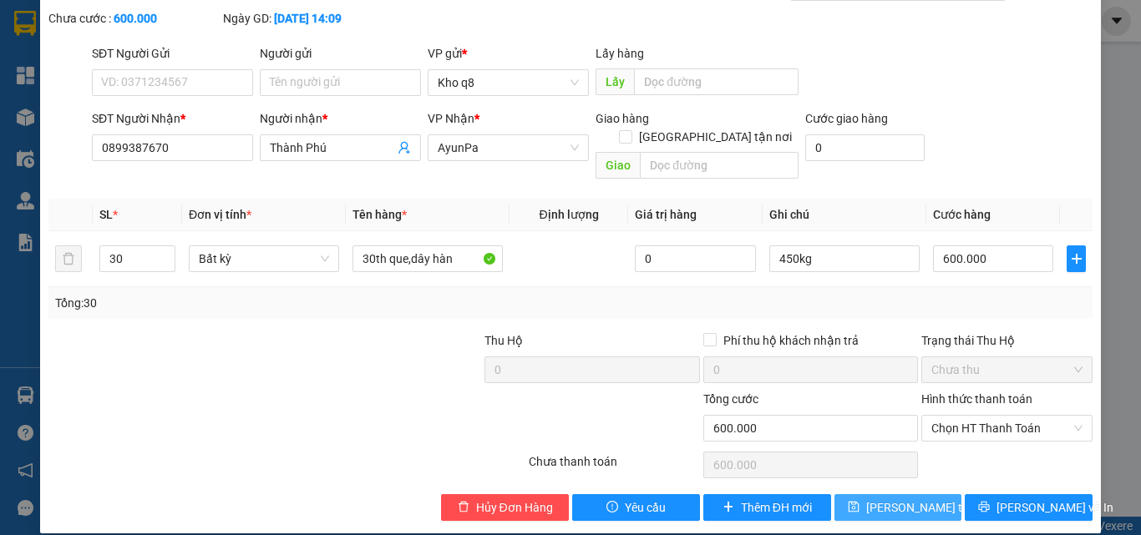
click at [897, 499] on span "Lưu thay đổi" at bounding box center [933, 508] width 134 height 18
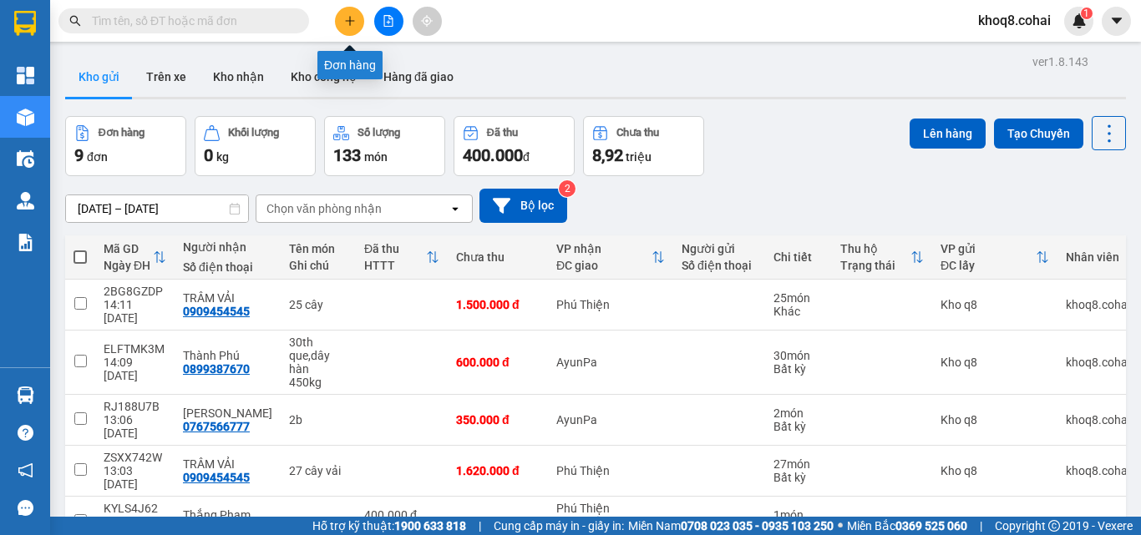
click at [343, 8] on button at bounding box center [349, 21] width 29 height 29
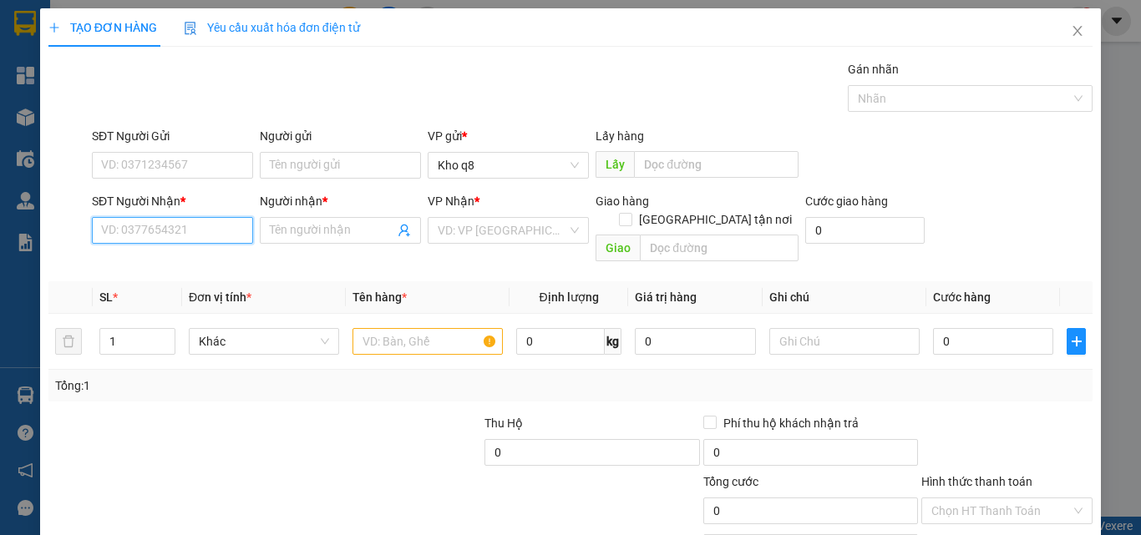
click at [187, 225] on input "SĐT Người Nhận *" at bounding box center [172, 230] width 161 height 27
type input "0986956139"
click at [153, 261] on div "0986956139 - Thịnh Phát" at bounding box center [170, 264] width 139 height 18
type input "Thịnh Phát"
type input "0986956139"
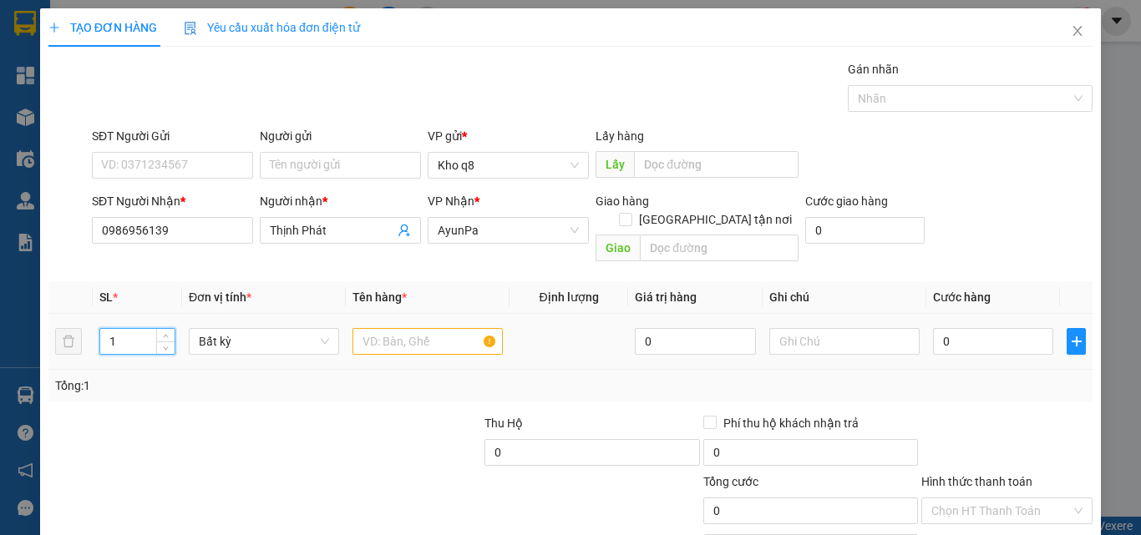
click at [129, 329] on input "1" at bounding box center [137, 341] width 74 height 25
type input "2"
click at [428, 328] on input "text" at bounding box center [427, 341] width 150 height 27
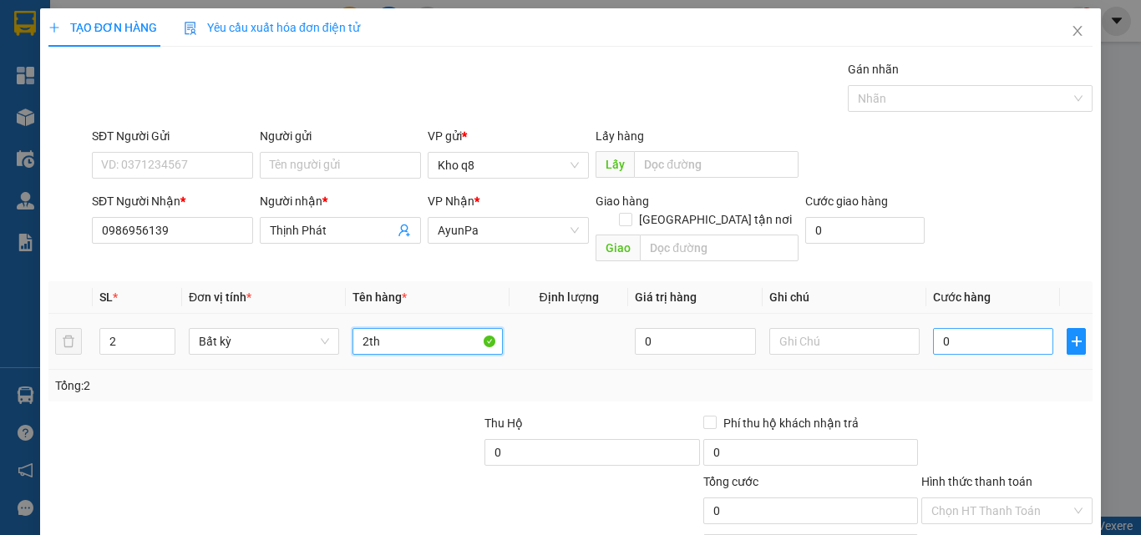
type input "2th"
click at [972, 328] on input "0" at bounding box center [993, 341] width 120 height 27
type input "1"
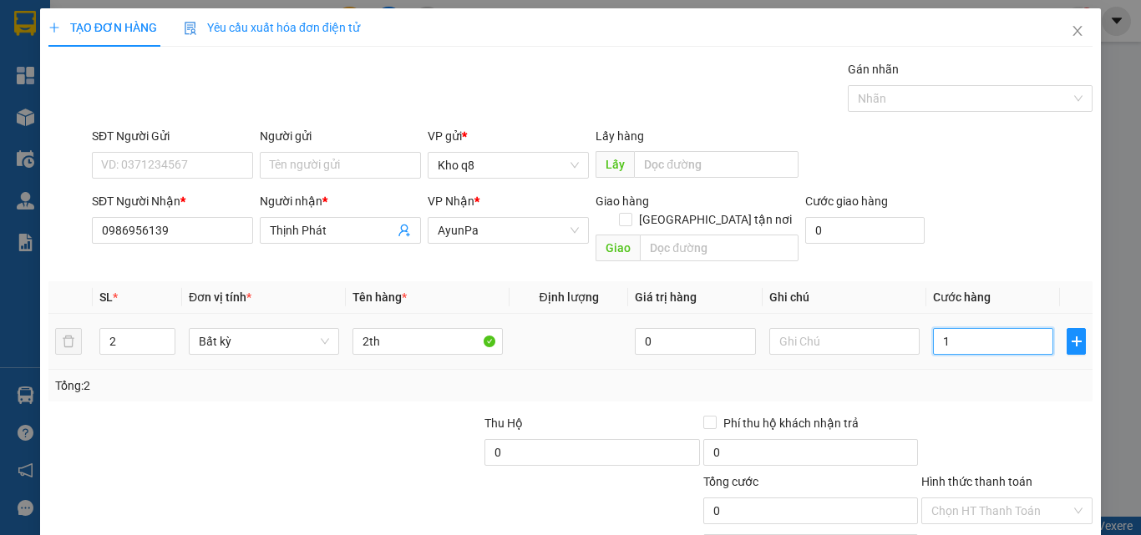
type input "1"
type input "12"
type input "120"
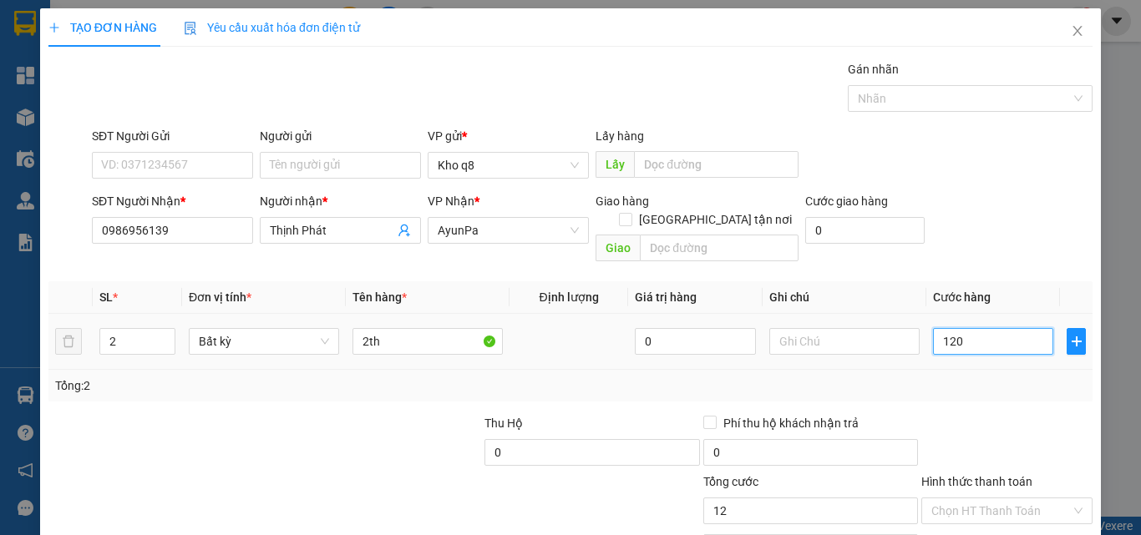
type input "120"
type input "120.000"
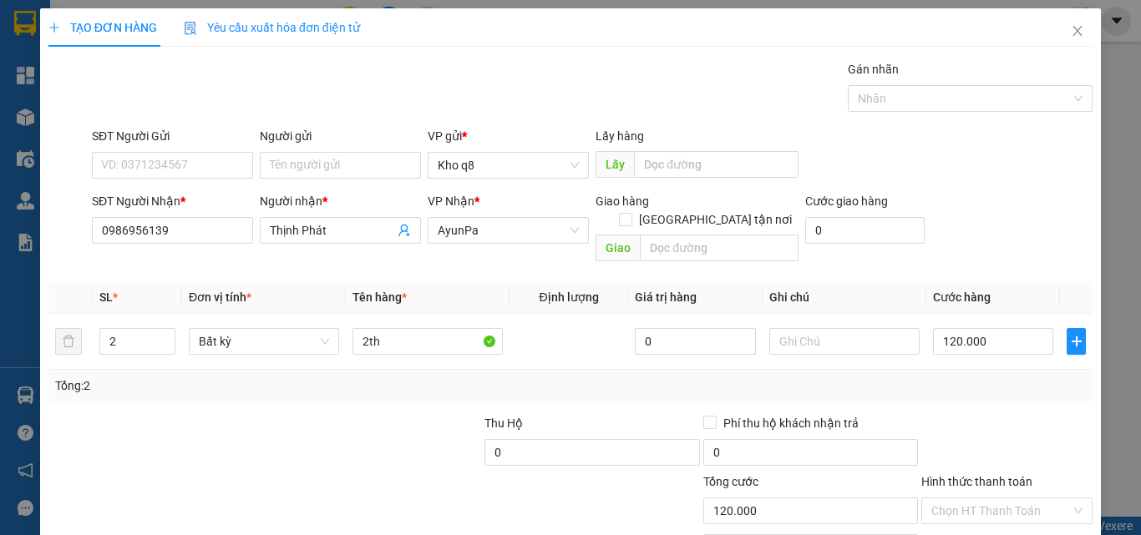
scroll to position [83, 0]
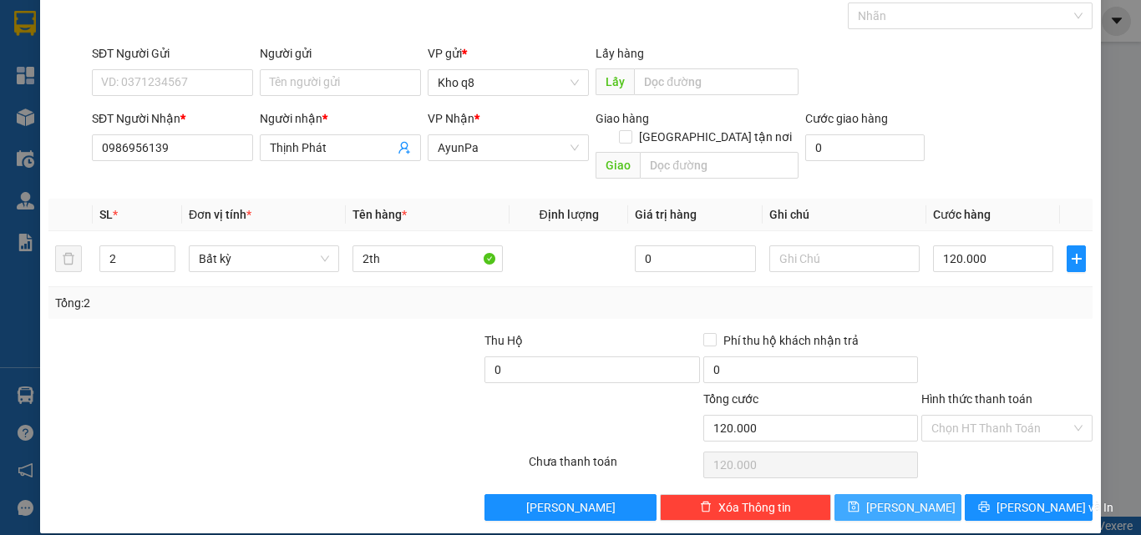
click at [924, 494] on button "[PERSON_NAME]" at bounding box center [898, 507] width 128 height 27
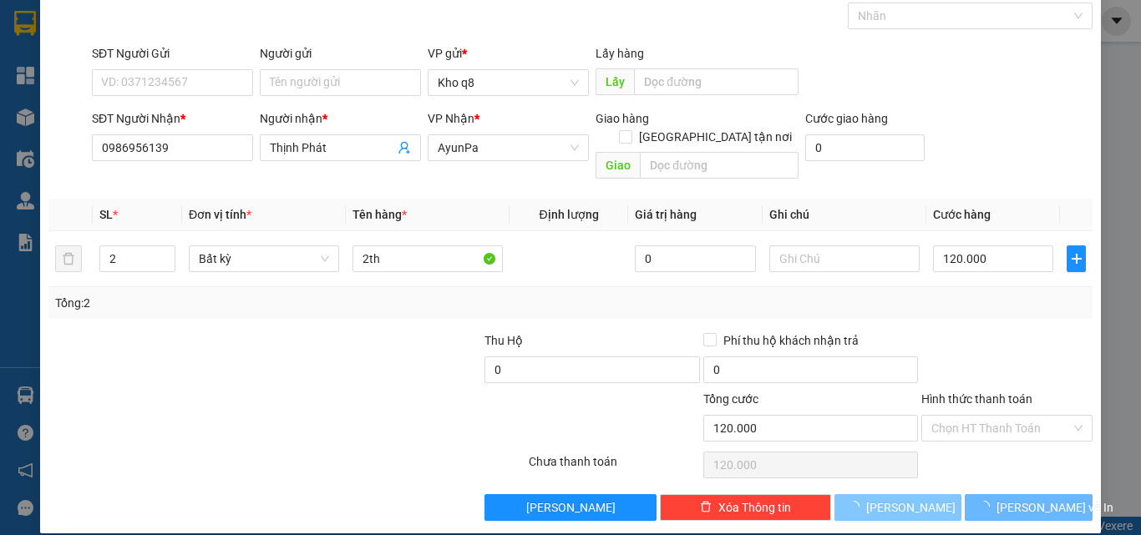
type input "1"
type input "0"
